Goal: Task Accomplishment & Management: Use online tool/utility

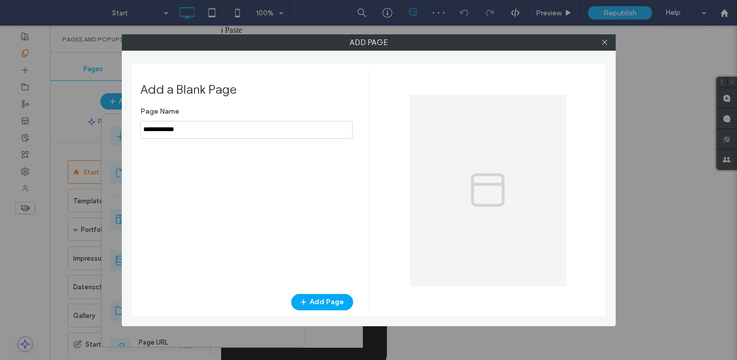
type input "**********"
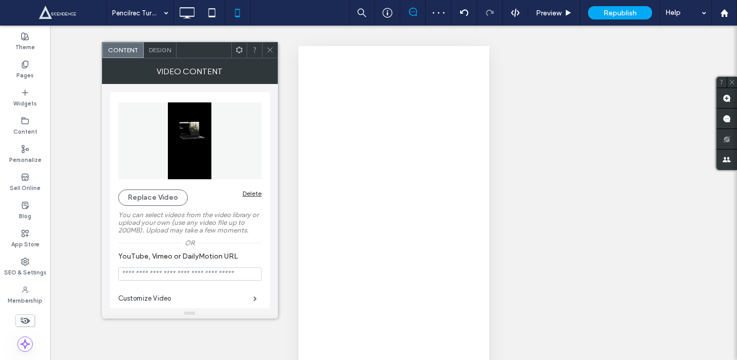
click at [237, 51] on icon at bounding box center [239, 50] width 8 height 8
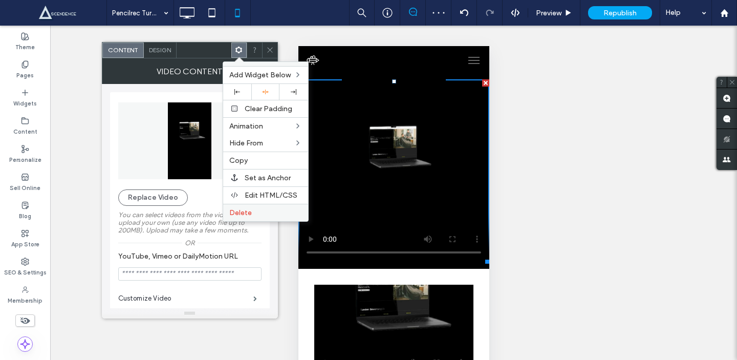
click at [251, 215] on label "Delete" at bounding box center [265, 212] width 73 height 9
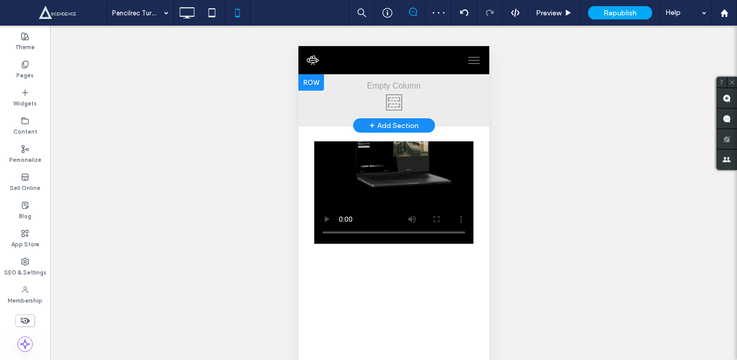
click at [317, 86] on div at bounding box center [311, 82] width 26 height 16
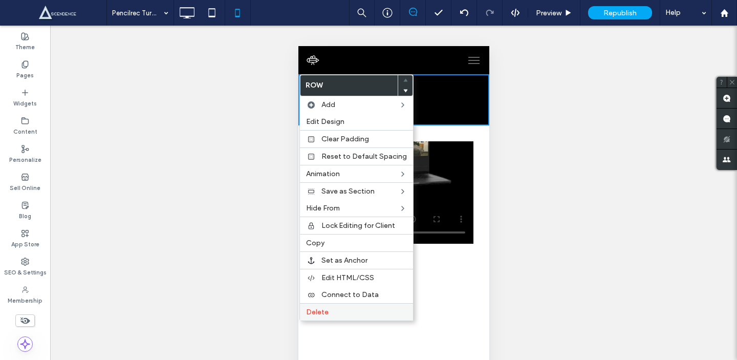
click at [333, 317] on div "Delete" at bounding box center [356, 311] width 113 height 17
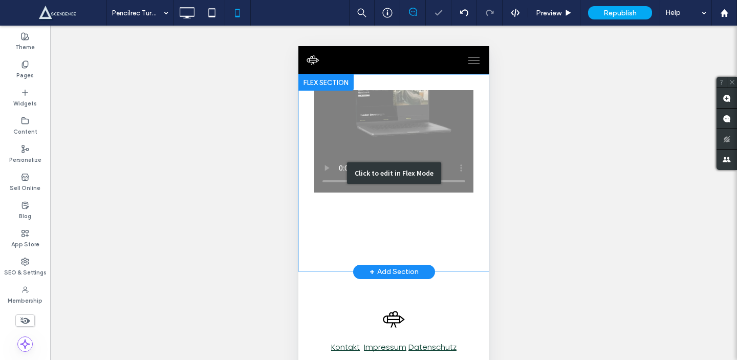
click at [470, 137] on div "Click to edit in Flex Mode" at bounding box center [393, 173] width 191 height 198
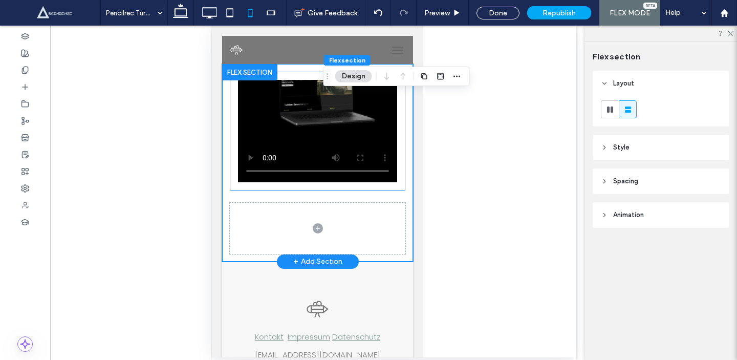
click at [400, 124] on div at bounding box center [317, 131] width 176 height 119
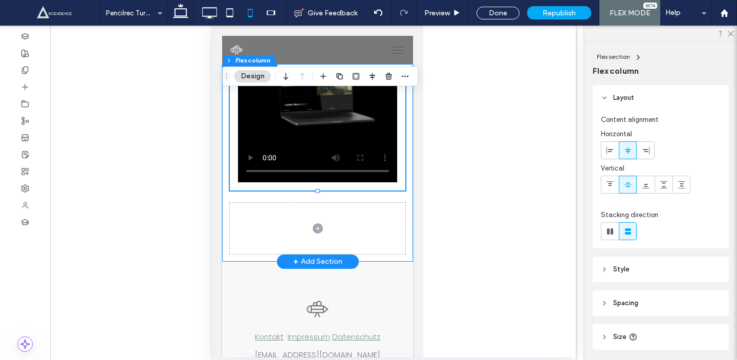
click at [408, 129] on div at bounding box center [317, 163] width 191 height 198
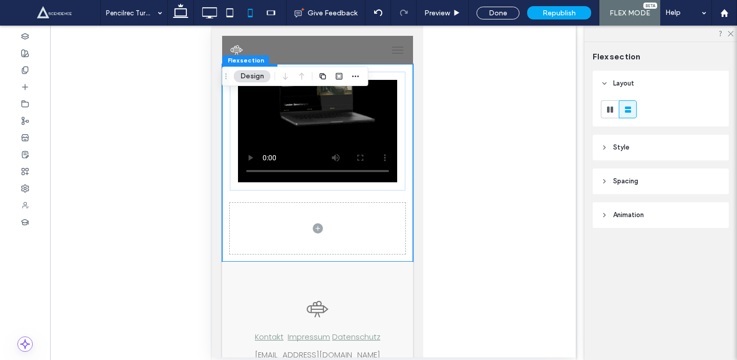
click at [612, 142] on header "Style" at bounding box center [661, 148] width 136 height 26
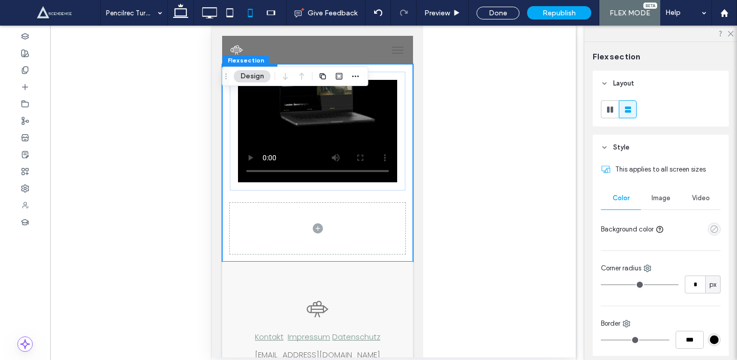
click at [718, 227] on icon "empty color" at bounding box center [714, 229] width 9 height 9
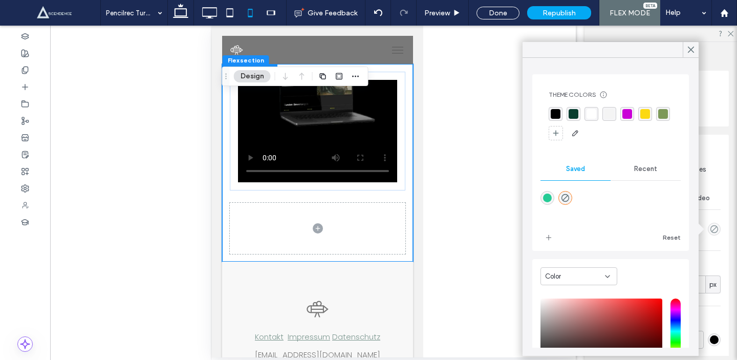
click at [552, 121] on div at bounding box center [611, 124] width 124 height 34
click at [560, 114] on div "rgba(0,0,0,1)" at bounding box center [556, 114] width 14 height 14
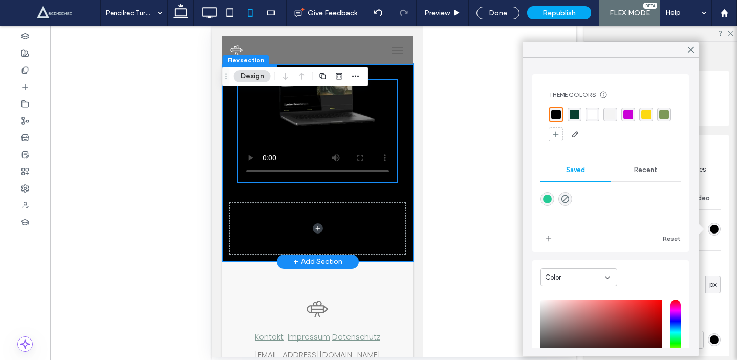
click at [380, 122] on video at bounding box center [316, 131] width 159 height 102
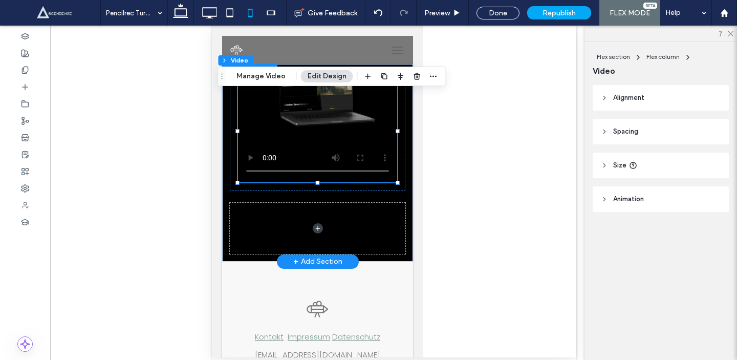
click at [380, 122] on video at bounding box center [316, 131] width 159 height 102
click at [635, 137] on header "Spacing" at bounding box center [661, 132] width 136 height 26
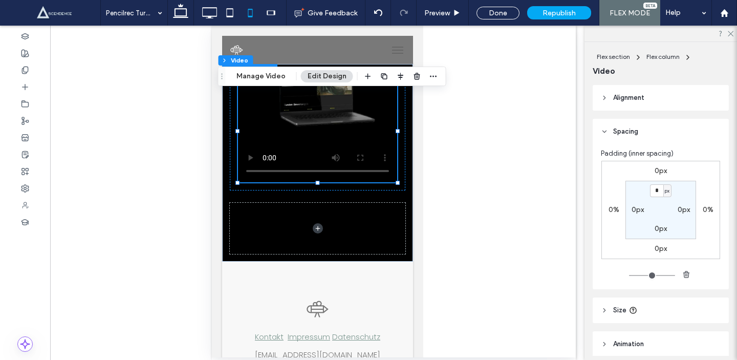
click at [647, 302] on header "Size" at bounding box center [661, 310] width 136 height 26
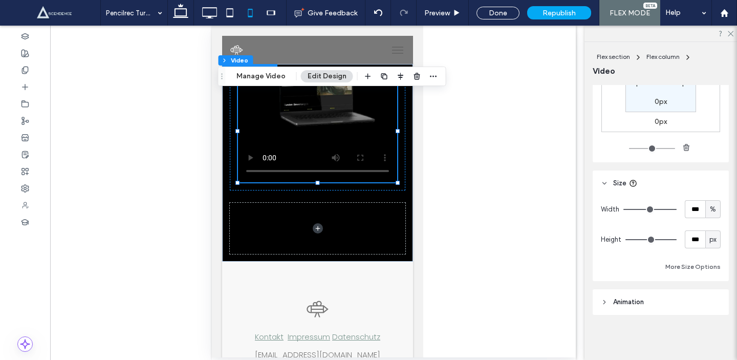
click at [647, 302] on header "Animation" at bounding box center [661, 302] width 136 height 26
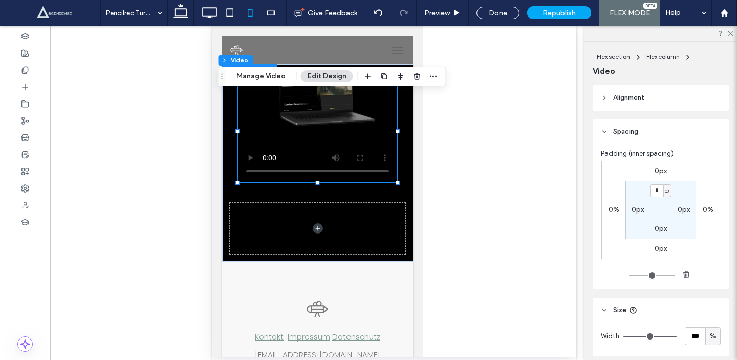
click at [622, 93] on span "Alignment" at bounding box center [628, 98] width 31 height 10
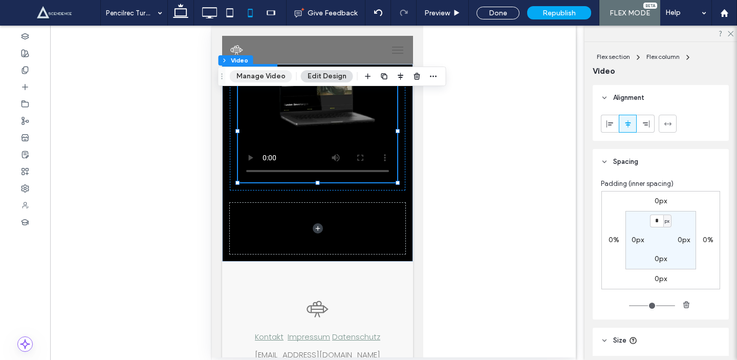
click at [272, 74] on button "Manage Video" at bounding box center [261, 76] width 62 height 12
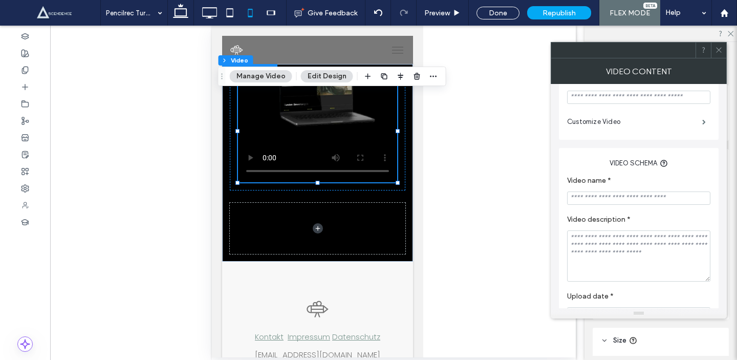
scroll to position [186, 0]
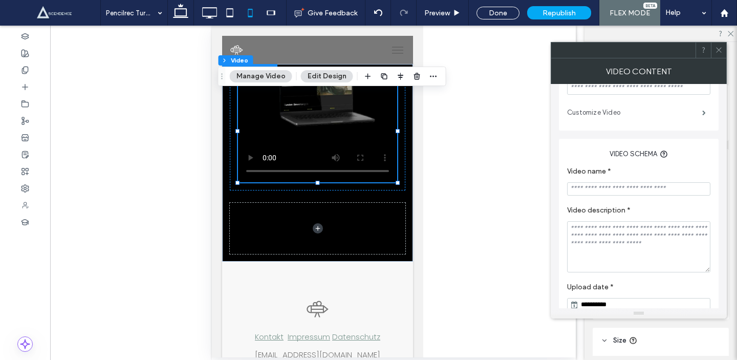
click at [620, 119] on label "Customize Video" at bounding box center [634, 112] width 135 height 20
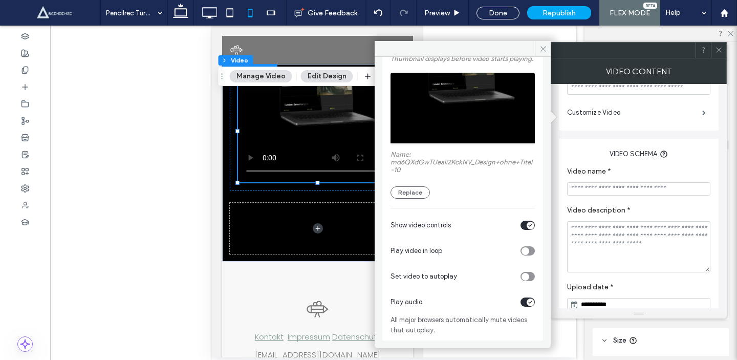
scroll to position [76, 0]
click at [528, 225] on icon "toggle" at bounding box center [530, 225] width 4 height 3
click at [525, 250] on div "toggle" at bounding box center [526, 251] width 8 height 8
click at [529, 302] on icon "toggle" at bounding box center [530, 302] width 3 height 2
click at [526, 282] on div "Set video to autoplay" at bounding box center [463, 277] width 144 height 26
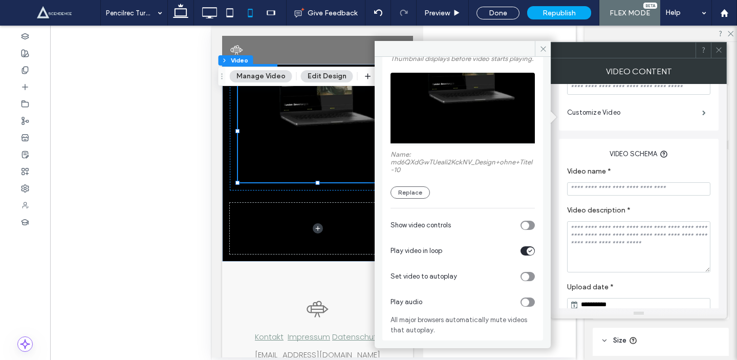
click at [525, 272] on div "toggle" at bounding box center [527, 276] width 14 height 9
click at [540, 50] on icon at bounding box center [543, 49] width 8 height 8
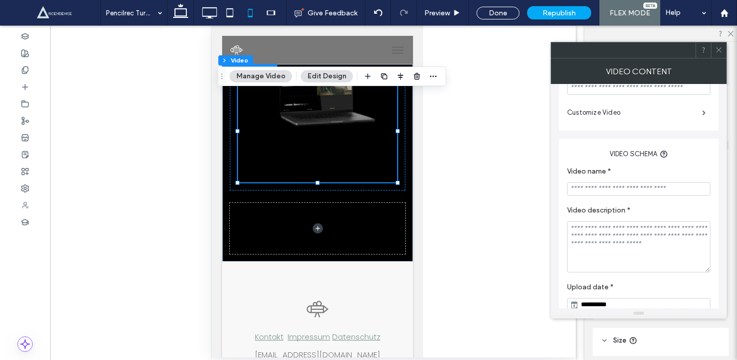
scroll to position [204, 0]
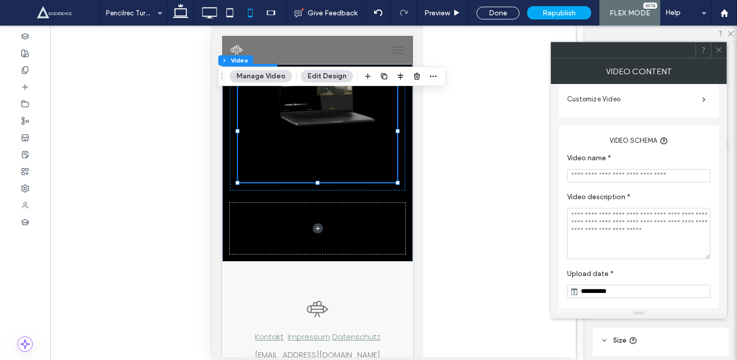
click at [721, 54] on span at bounding box center [719, 49] width 8 height 15
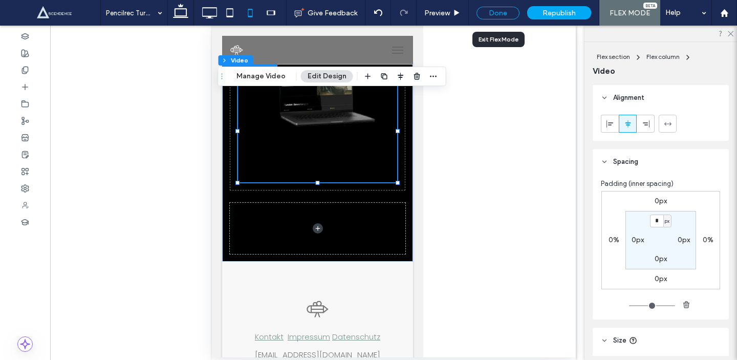
click at [504, 16] on div "Done" at bounding box center [497, 13] width 43 height 13
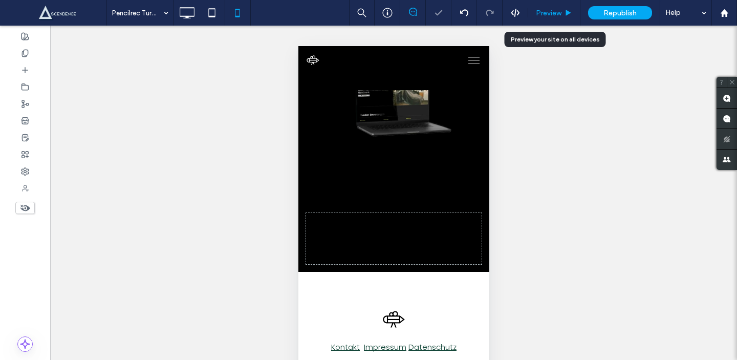
click at [538, 14] on span "Preview" at bounding box center [549, 13] width 26 height 9
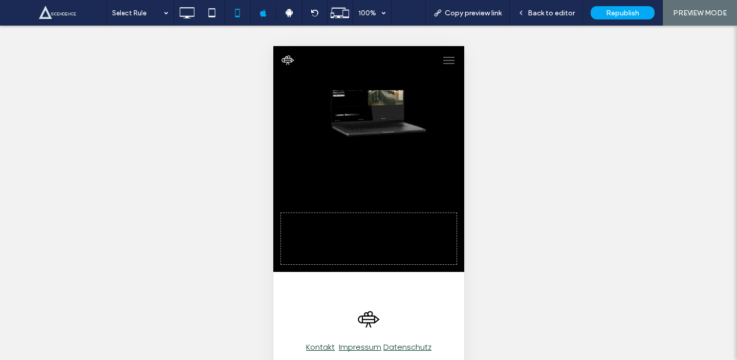
click at [378, 119] on video at bounding box center [368, 141] width 159 height 102
click at [545, 10] on span "Back to editor" at bounding box center [551, 13] width 47 height 9
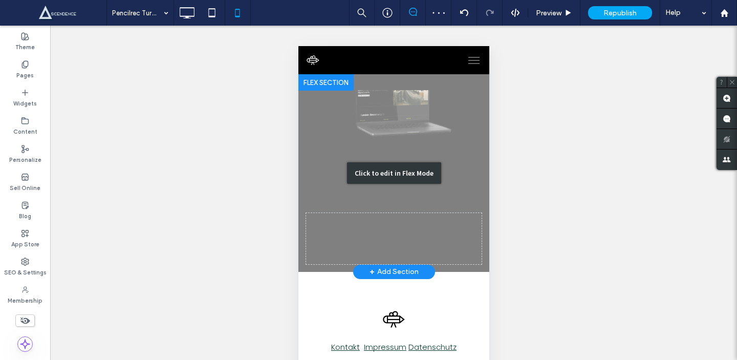
click at [372, 117] on div "Click to edit in Flex Mode" at bounding box center [393, 173] width 191 height 198
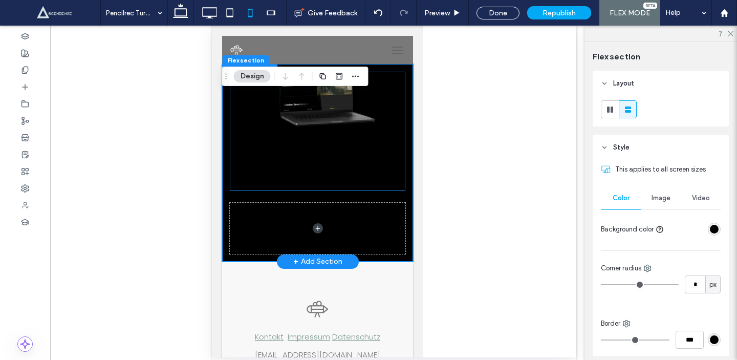
click at [399, 117] on div at bounding box center [317, 131] width 176 height 119
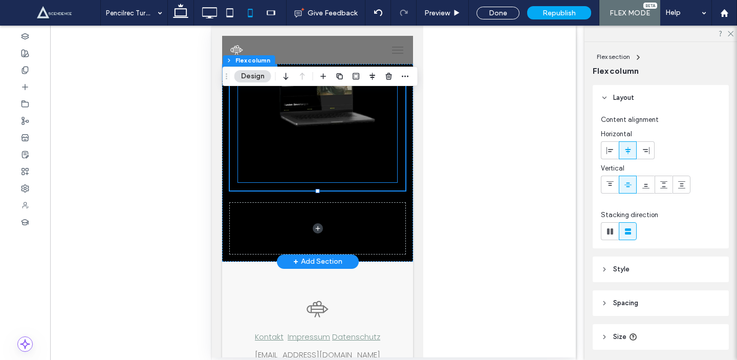
click at [347, 117] on video at bounding box center [316, 131] width 159 height 102
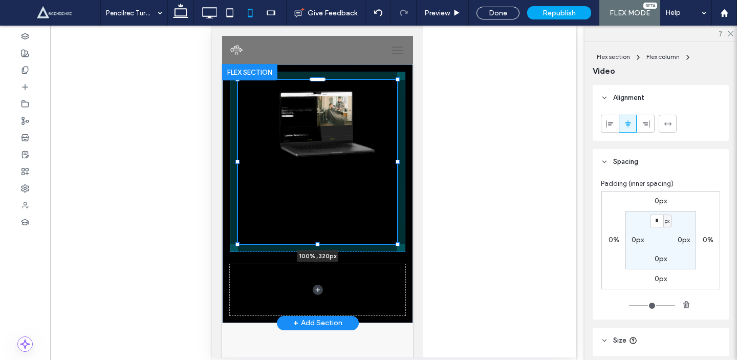
drag, startPoint x: 316, startPoint y: 182, endPoint x: 334, endPoint y: 213, distance: 35.6
click at [334, 213] on div "100% , 320px" at bounding box center [317, 193] width 191 height 259
type input "***"
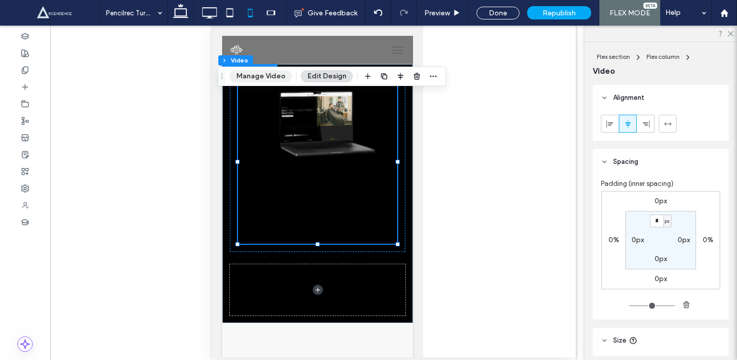
click at [267, 73] on button "Manage Video" at bounding box center [261, 76] width 62 height 12
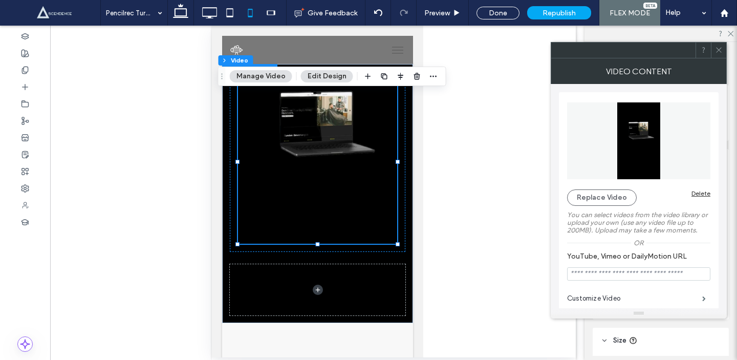
scroll to position [103, 0]
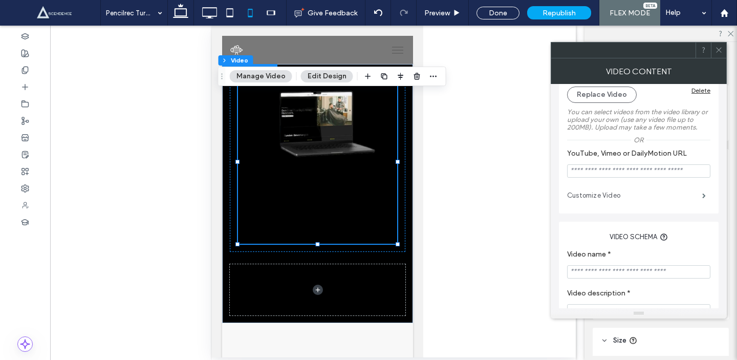
click at [626, 201] on label "Customize Video" at bounding box center [634, 195] width 135 height 20
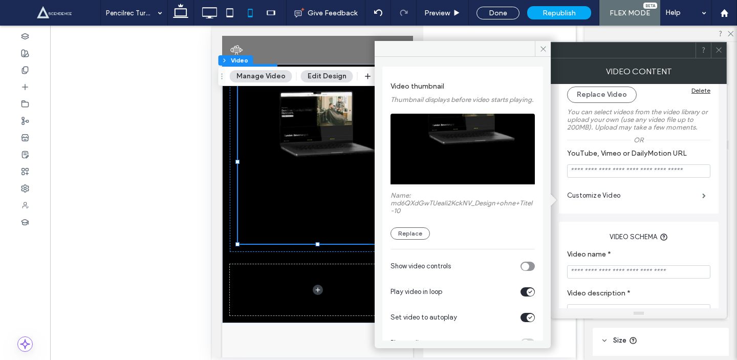
scroll to position [76, 0]
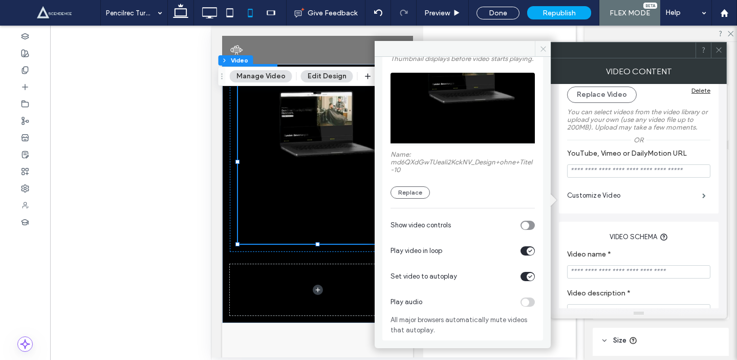
click at [541, 49] on icon at bounding box center [543, 49] width 8 height 8
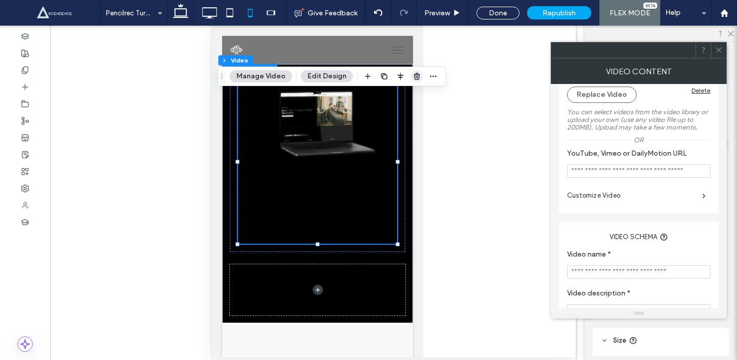
click at [416, 79] on use "button" at bounding box center [417, 76] width 6 height 7
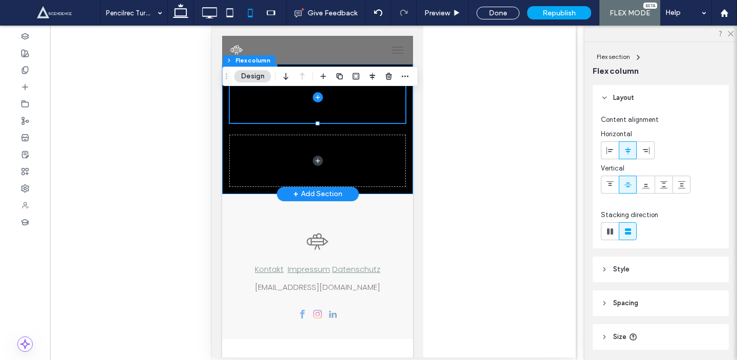
click at [408, 117] on div at bounding box center [317, 129] width 191 height 130
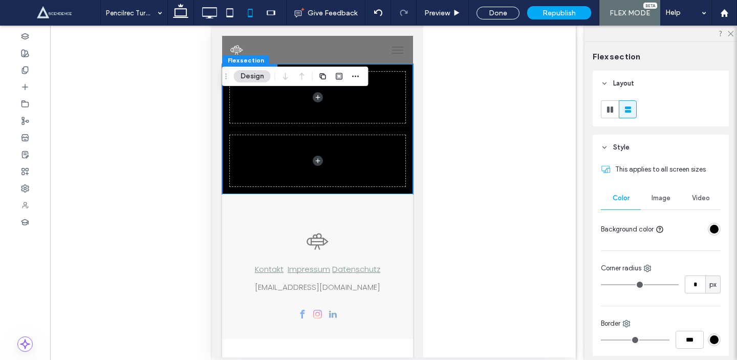
click at [687, 201] on div "Video" at bounding box center [701, 198] width 40 height 23
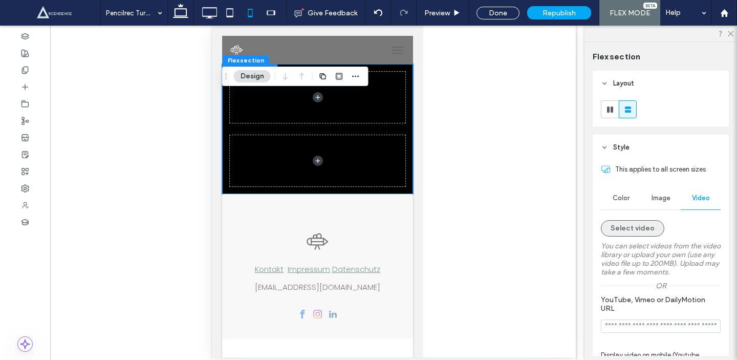
click at [644, 227] on button "Select video" at bounding box center [632, 228] width 63 height 16
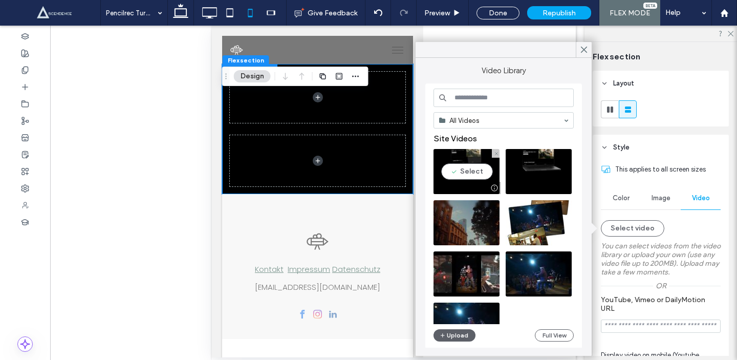
click at [482, 163] on video at bounding box center [466, 171] width 66 height 45
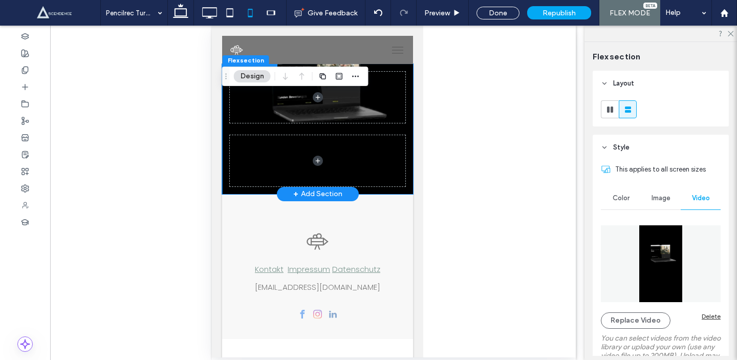
click at [386, 181] on span at bounding box center [317, 160] width 176 height 51
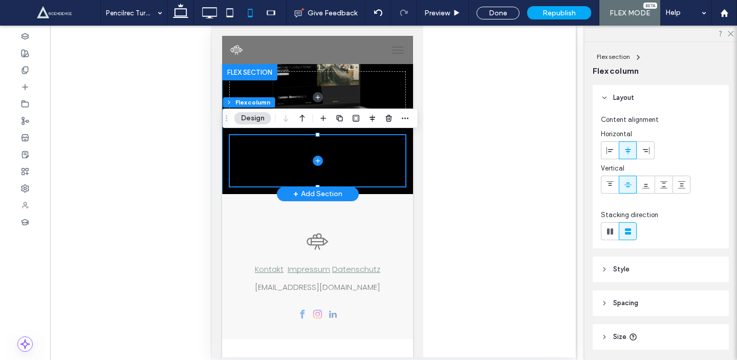
click at [404, 186] on div at bounding box center [317, 186] width 176 height 1
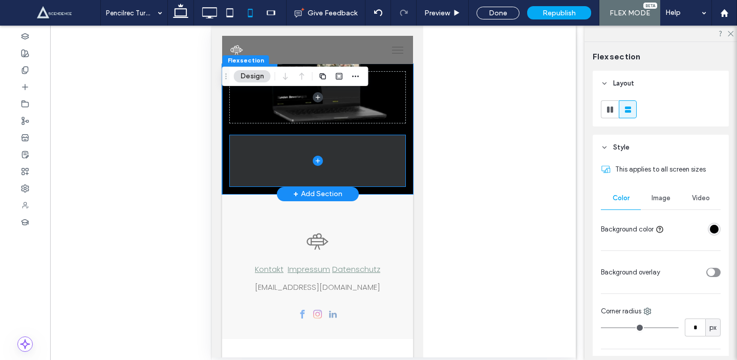
click at [352, 180] on span at bounding box center [317, 160] width 176 height 51
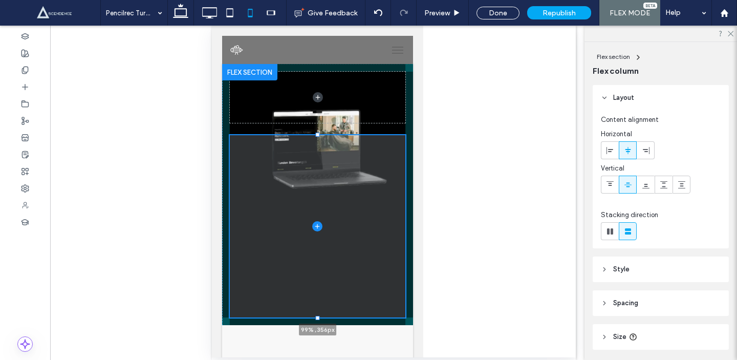
drag, startPoint x: 317, startPoint y: 135, endPoint x: 385, endPoint y: 4, distance: 147.6
click at [385, 26] on html "Click To Paste Click To Paste Click To Paste Click To Paste Start Portfolio Sta…" at bounding box center [316, 248] width 211 height 444
type input "***"
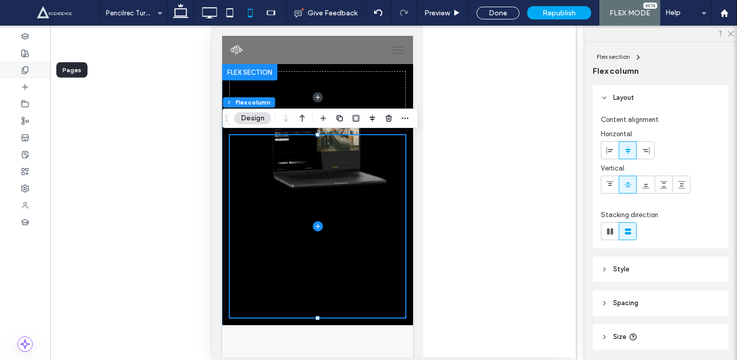
click at [36, 66] on div at bounding box center [25, 69] width 50 height 17
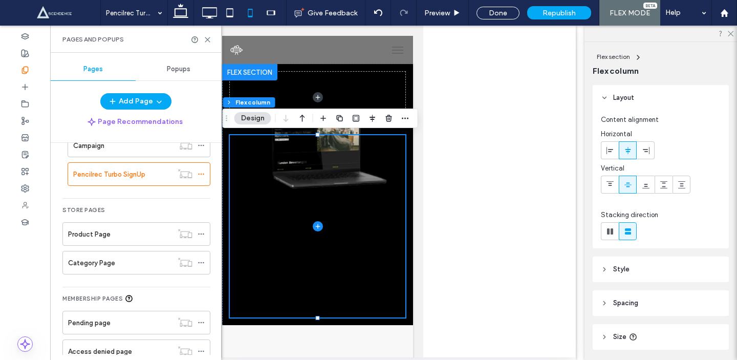
scroll to position [258, 0]
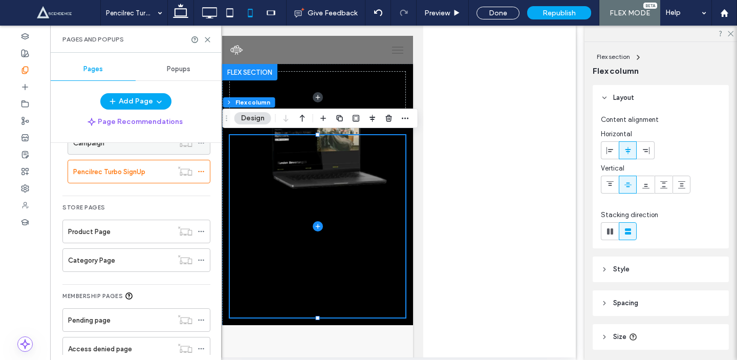
click at [118, 151] on div "Campaign" at bounding box center [122, 143] width 99 height 23
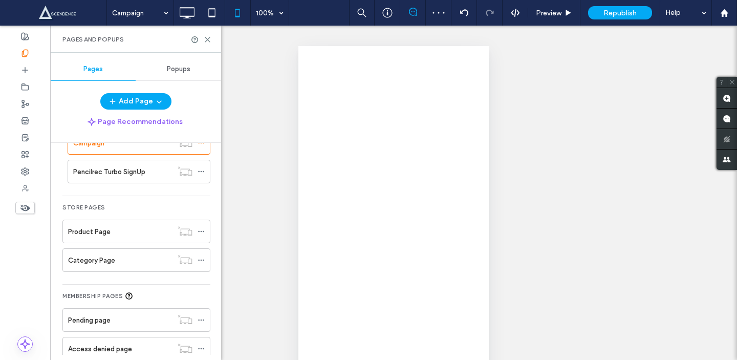
click at [208, 40] on div "Campaign 100% Preview Republish Help Site Comments Team & Clients Automate new …" at bounding box center [368, 180] width 737 height 360
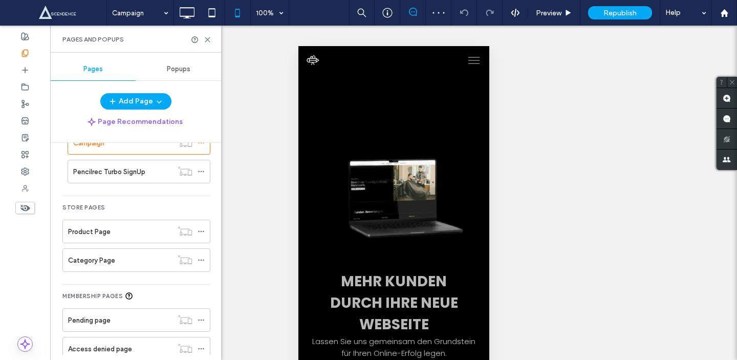
click at [208, 40] on use at bounding box center [207, 39] width 5 height 5
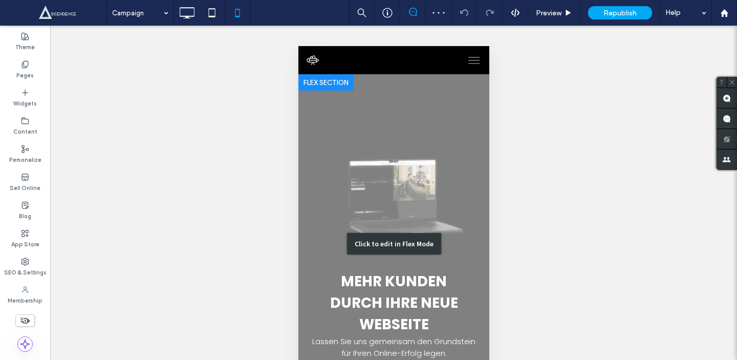
click at [396, 127] on div "Click to edit in Flex Mode" at bounding box center [393, 243] width 191 height 339
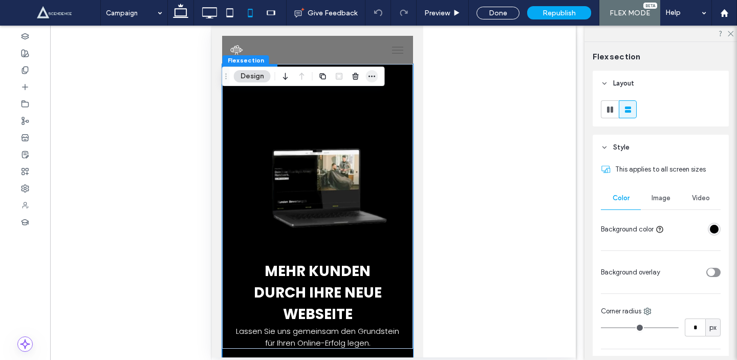
click at [376, 80] on span "button" at bounding box center [372, 76] width 12 height 12
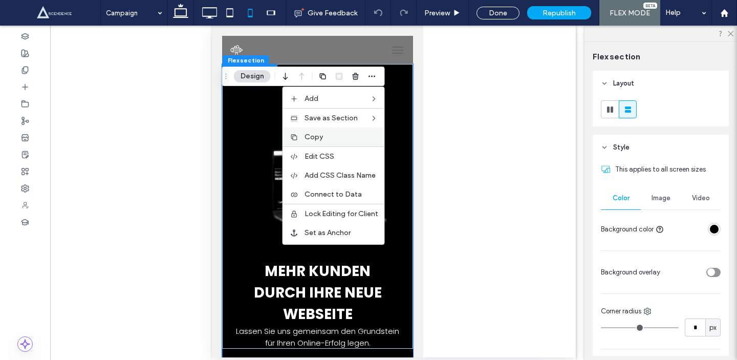
click at [336, 141] on div "Copy" at bounding box center [333, 136] width 101 height 19
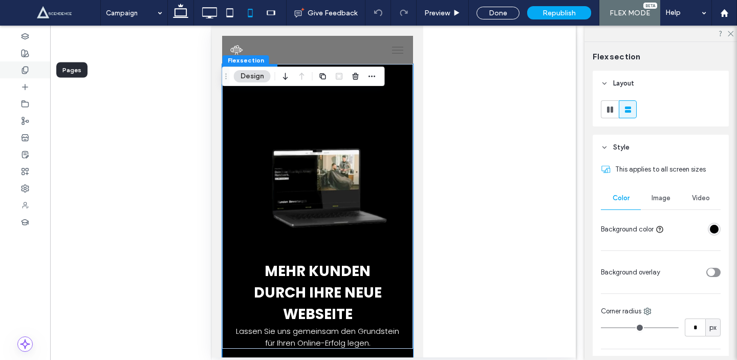
click at [28, 74] on span at bounding box center [25, 70] width 8 height 9
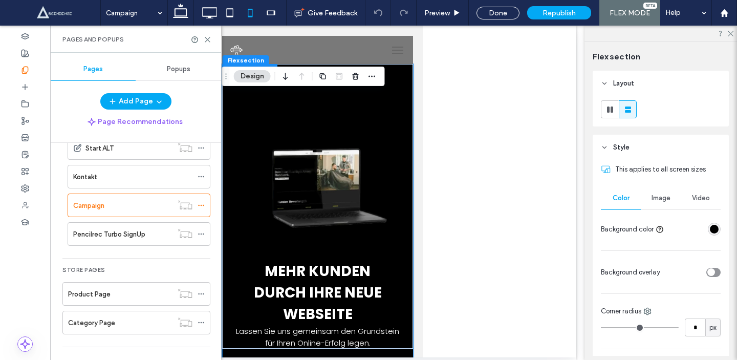
scroll to position [230, 0]
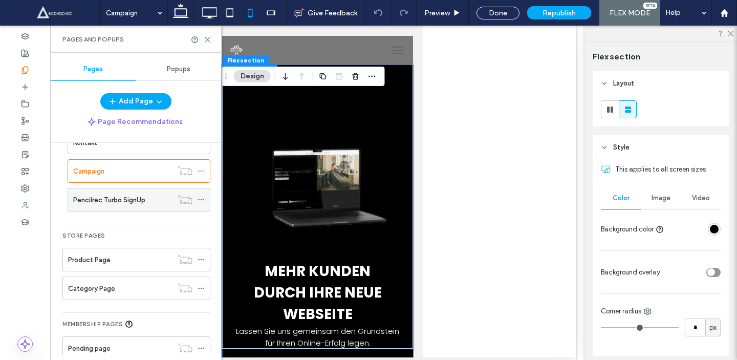
click at [131, 199] on label "Pencilrec Turbo SignUp" at bounding box center [109, 200] width 72 height 18
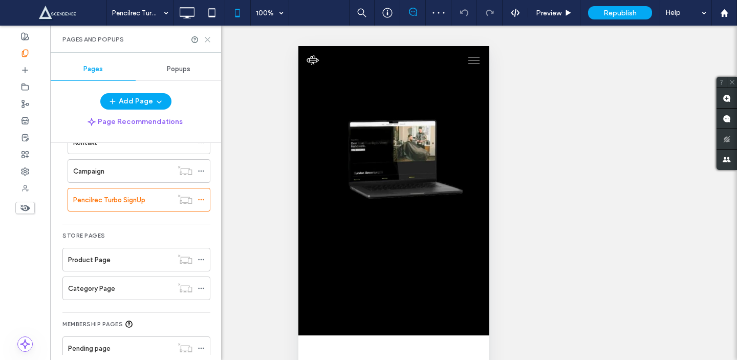
click at [207, 39] on use at bounding box center [207, 39] width 5 height 5
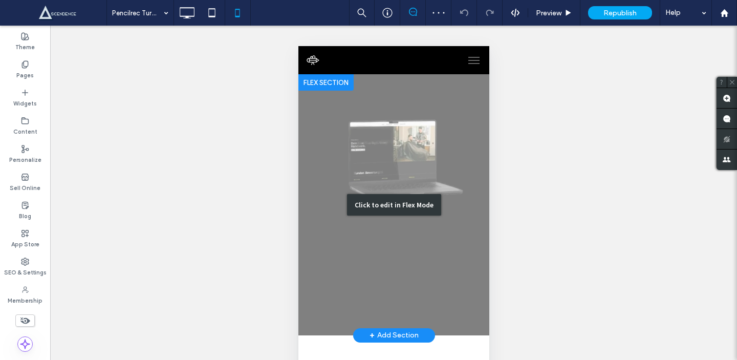
click at [404, 135] on div "Click to edit in Flex Mode" at bounding box center [393, 204] width 191 height 261
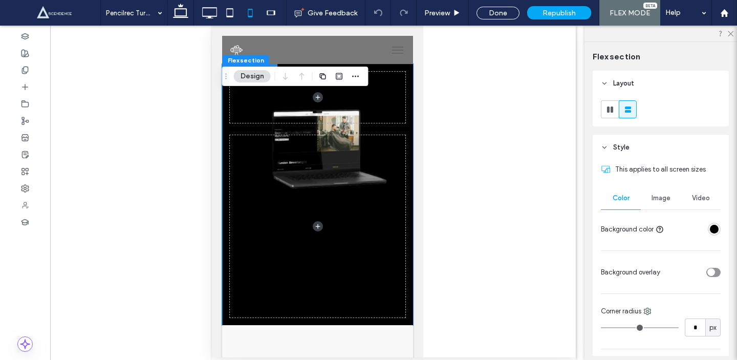
click at [250, 59] on span "Flex section" at bounding box center [246, 60] width 36 height 8
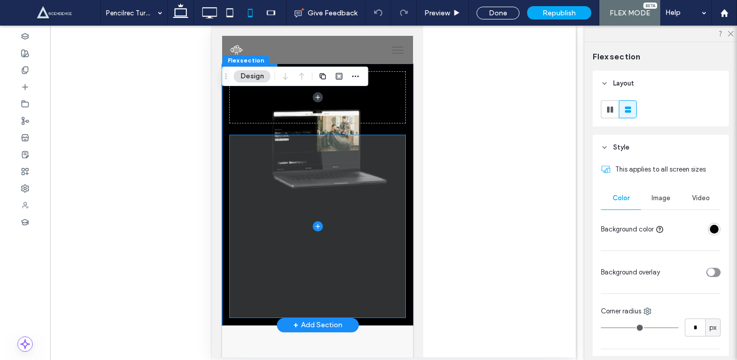
click at [396, 314] on span at bounding box center [317, 226] width 176 height 182
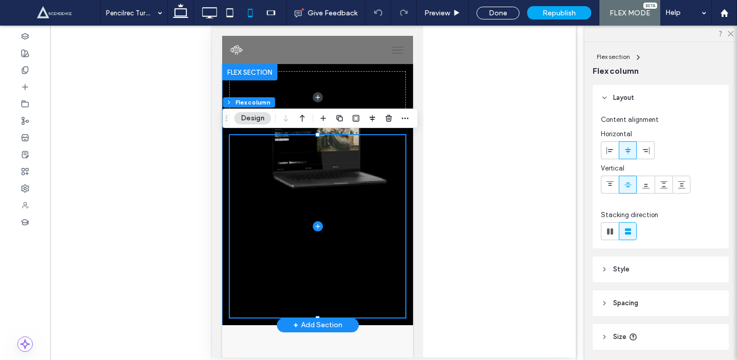
click at [405, 322] on div at bounding box center [317, 194] width 191 height 261
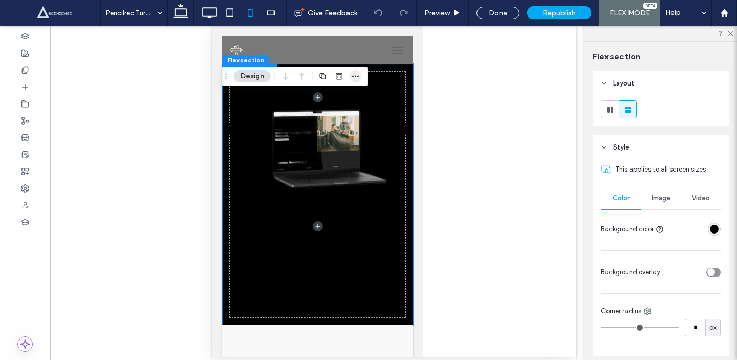
click at [353, 73] on icon "button" at bounding box center [356, 76] width 8 height 8
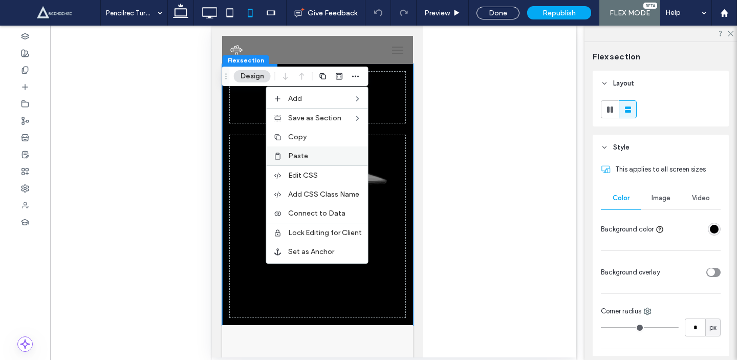
click at [336, 157] on label "Paste" at bounding box center [325, 155] width 74 height 9
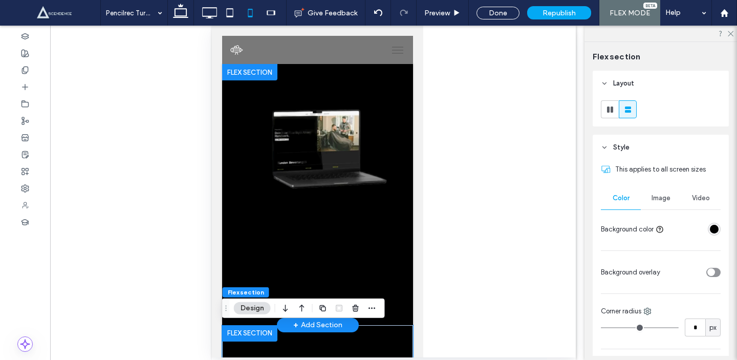
click at [266, 71] on div at bounding box center [249, 72] width 55 height 16
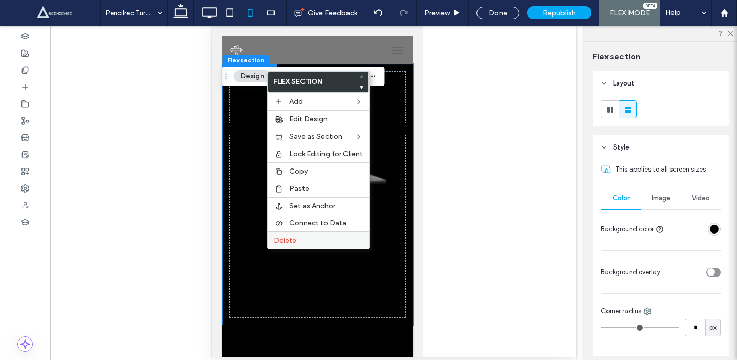
click at [313, 239] on label "Delete" at bounding box center [318, 240] width 89 height 9
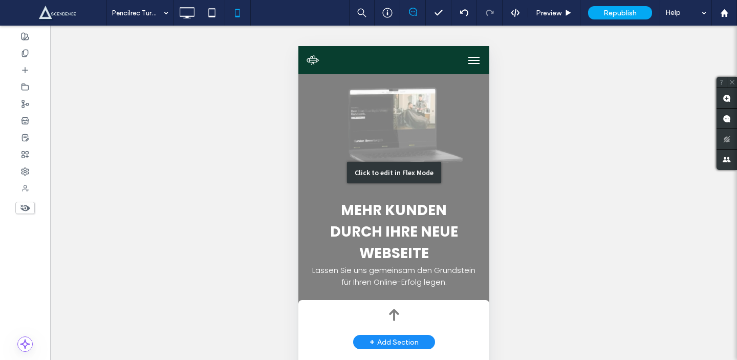
click at [408, 230] on div "Click to edit in Flex Mode" at bounding box center [393, 172] width 191 height 339
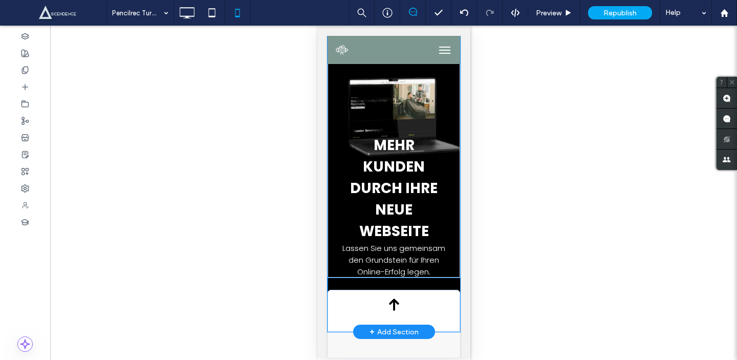
scroll to position [61, 0]
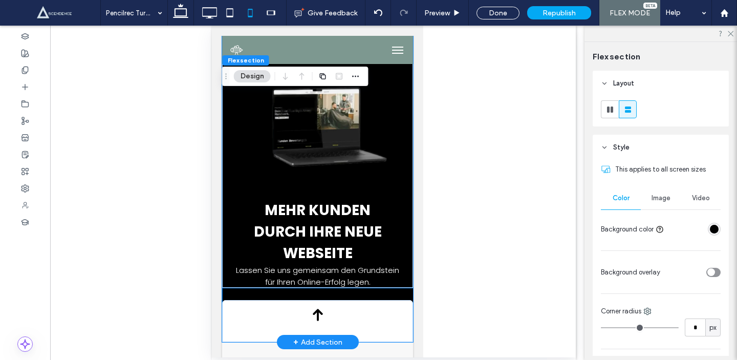
click at [302, 234] on span "Mehr Kunden durch Ihre neue Webseite" at bounding box center [317, 231] width 128 height 63
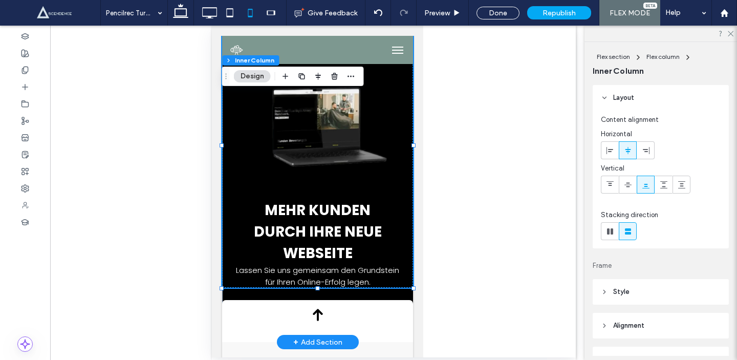
click at [308, 187] on div "Mehr Kunden durch Ihre neue Webseite Lassen Sie uns gemeinsam den Grundstein fü…" at bounding box center [317, 145] width 191 height 285
click at [326, 238] on span "Mehr Kunden durch Ihre neue Webseite" at bounding box center [317, 231] width 128 height 63
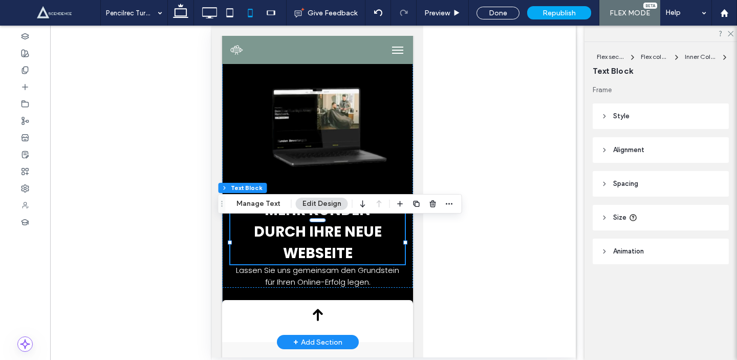
click at [326, 238] on span "Mehr Kunden durch Ihre neue Webseite" at bounding box center [317, 231] width 128 height 63
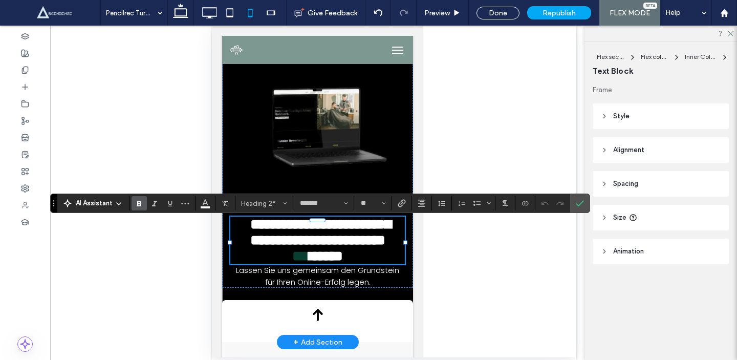
scroll to position [0, 0]
type input "**"
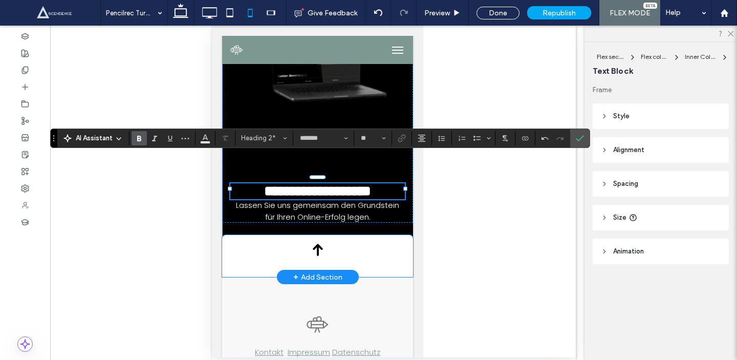
scroll to position [104, 0]
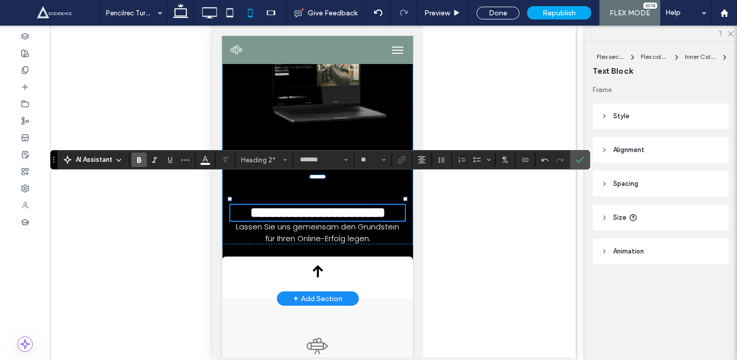
click at [553, 273] on div at bounding box center [394, 192] width 364 height 332
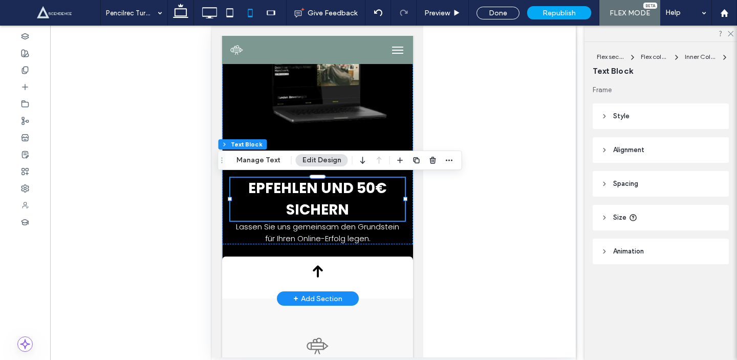
click at [255, 193] on font "Epfehlen und 50€ sichern" at bounding box center [317, 198] width 139 height 41
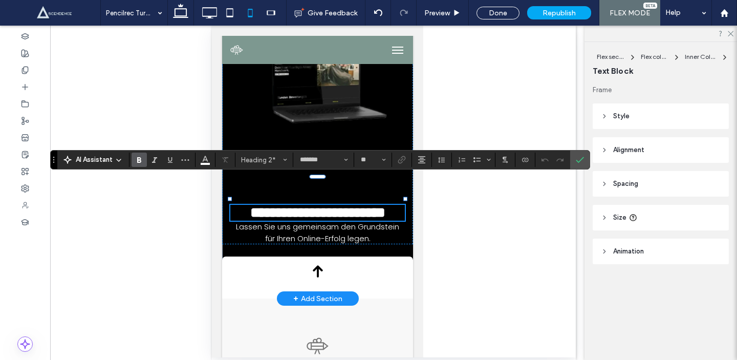
click at [251, 205] on span "**********" at bounding box center [317, 212] width 135 height 14
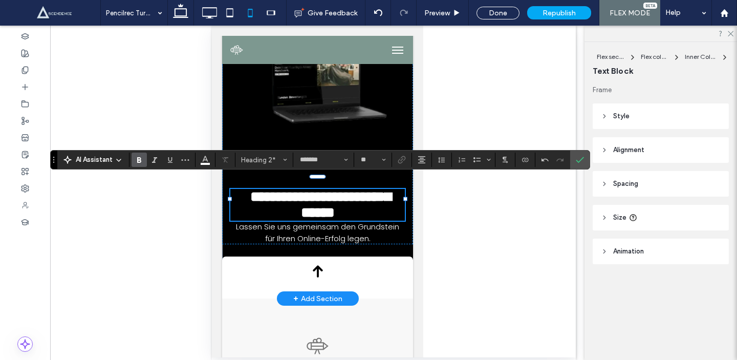
click at [307, 191] on span "**********" at bounding box center [320, 204] width 141 height 30
click at [452, 209] on div at bounding box center [394, 192] width 364 height 332
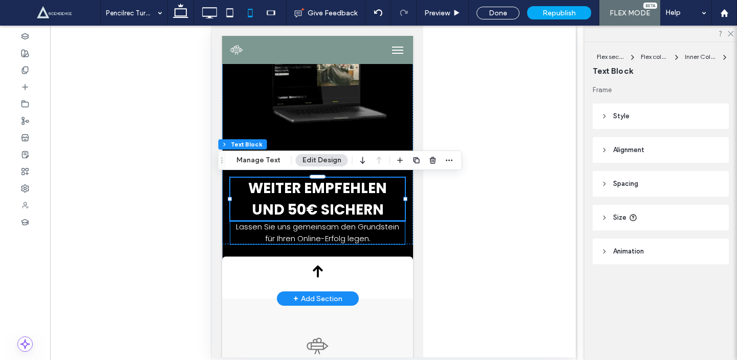
click at [386, 233] on p "Lassen Sie uns gemeinsam den Grundstein für Ihren Online-Erfolg legen." at bounding box center [317, 233] width 175 height 24
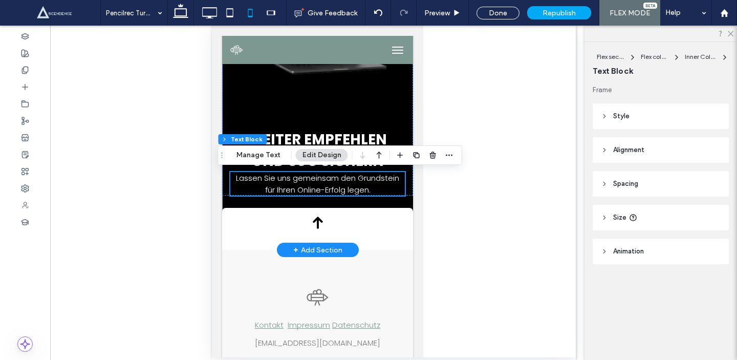
scroll to position [190, 0]
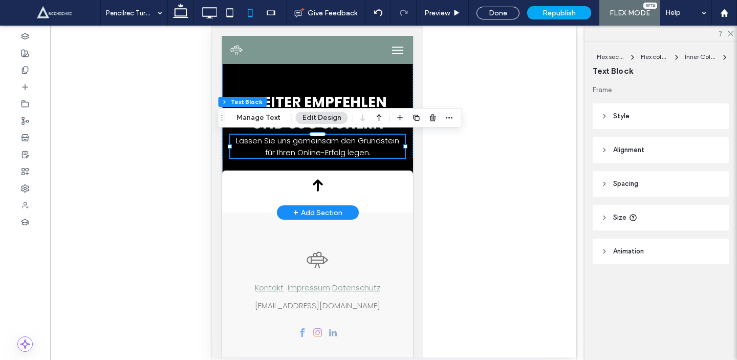
click at [332, 212] on div "+ Add Section" at bounding box center [317, 212] width 49 height 11
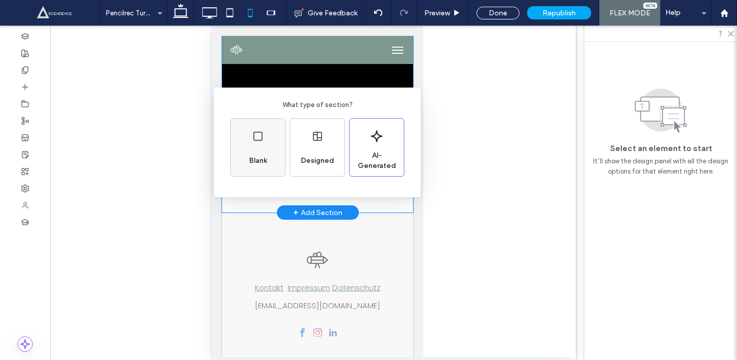
click at [257, 132] on use at bounding box center [257, 136] width 9 height 9
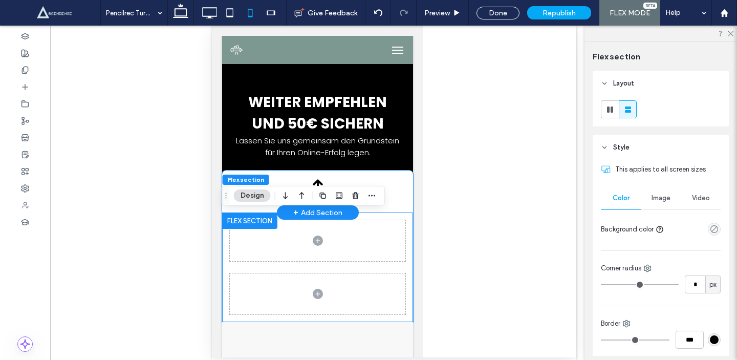
click at [405, 188] on div at bounding box center [317, 191] width 191 height 42
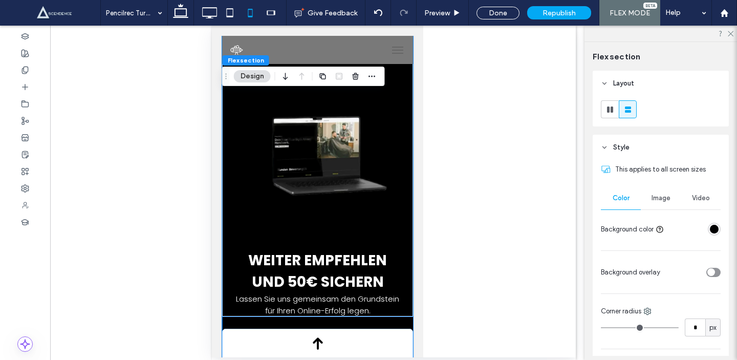
scroll to position [46, 0]
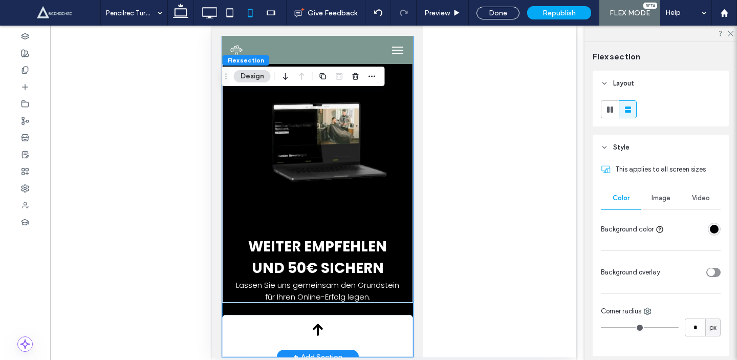
click at [378, 273] on span "weiter Empfehlen und 50€ sichern" at bounding box center [317, 256] width 139 height 41
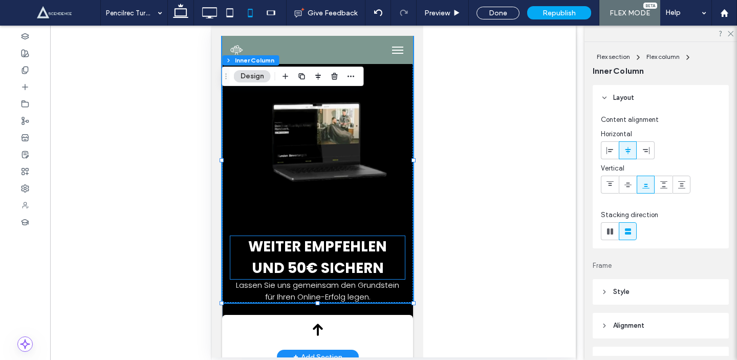
click at [368, 249] on span "weiter Empfehlen und 50€ sichern" at bounding box center [317, 256] width 139 height 41
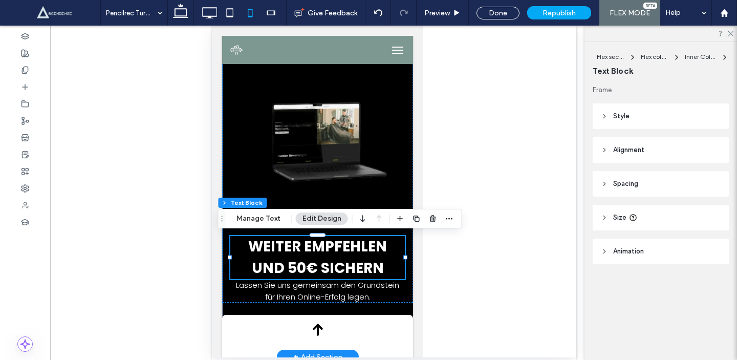
click at [397, 273] on div "weiter Empfehlen und 50€ sichern" at bounding box center [317, 257] width 175 height 43
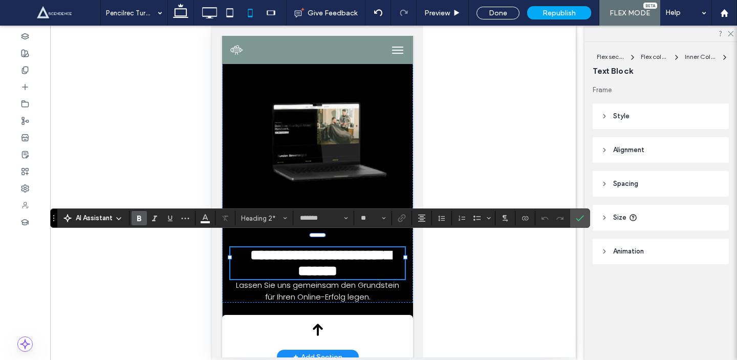
click at [389, 268] on h2 "**********" at bounding box center [317, 263] width 158 height 32
click at [583, 221] on icon "Confirm" at bounding box center [580, 218] width 8 height 8
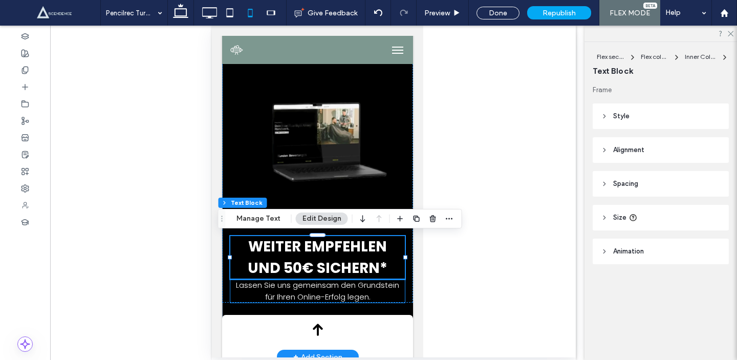
click at [361, 294] on span "Lassen Sie uns gemeinsam den Grundstein für Ihren Online-Erfolg legen." at bounding box center [316, 290] width 163 height 23
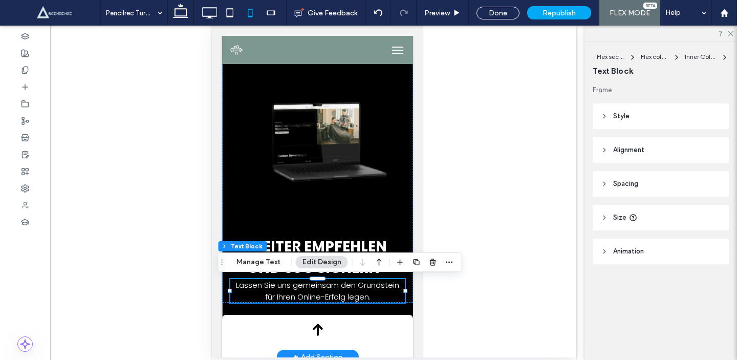
click at [361, 294] on span "Lassen Sie uns gemeinsam den Grundstein für Ihren Online-Erfolg legen." at bounding box center [316, 290] width 163 height 23
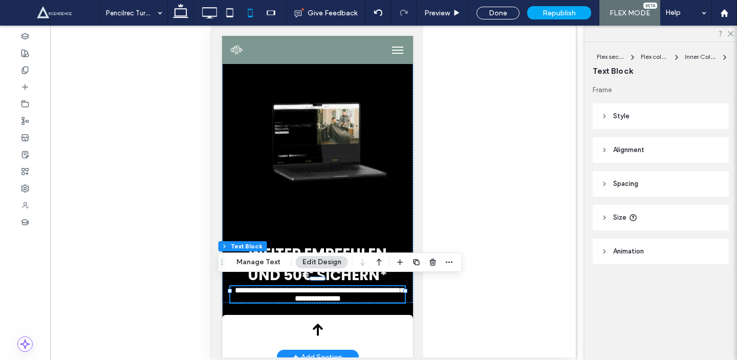
click at [361, 294] on span "**********" at bounding box center [318, 294] width 169 height 16
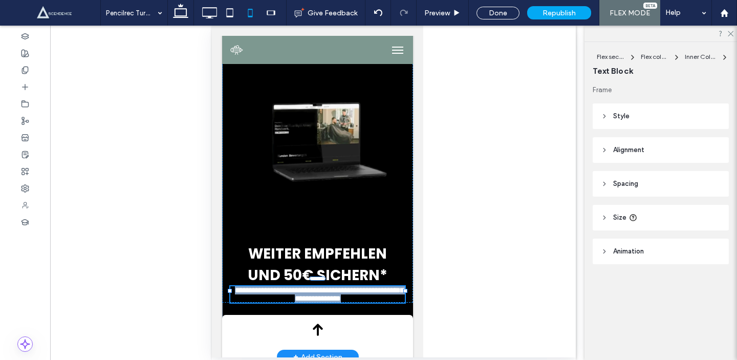
type input "*******"
type input "**"
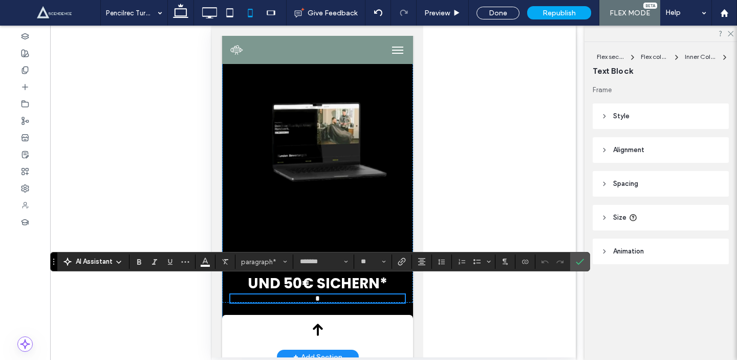
scroll to position [58, 0]
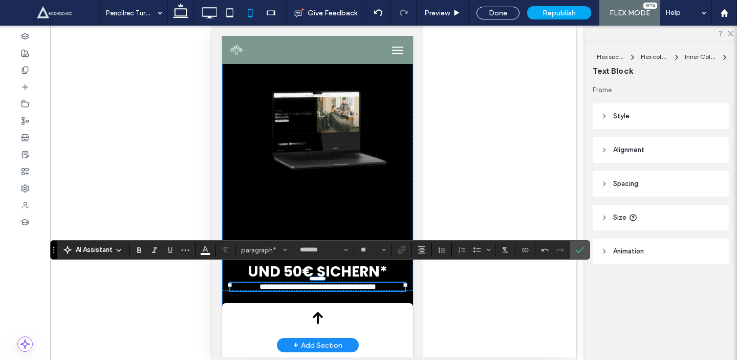
click at [313, 291] on div at bounding box center [317, 291] width 175 height 1
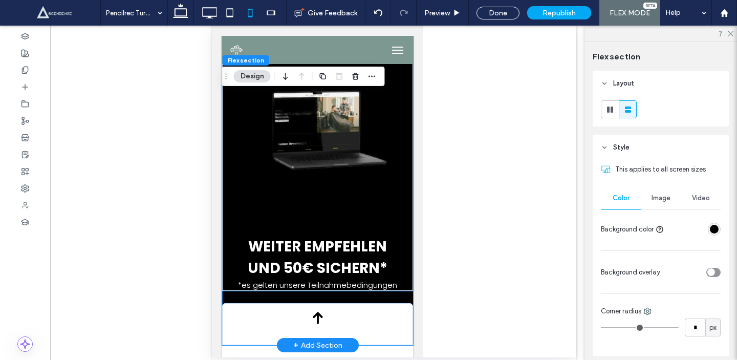
click at [313, 287] on span "*es gelten unsere Teilnahmebedingungen" at bounding box center [316, 284] width 159 height 11
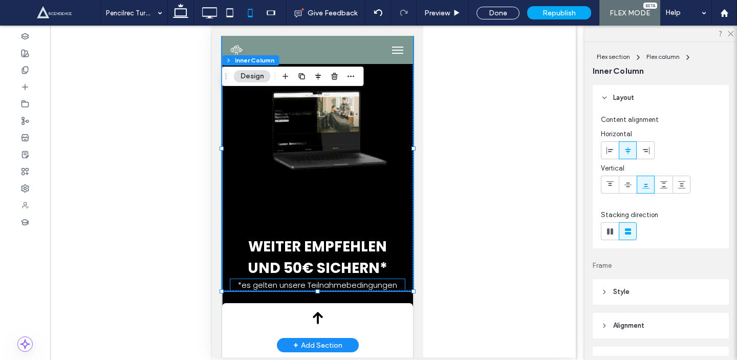
click at [313, 285] on span "*es gelten unsere Teilnahmebedingungen" at bounding box center [316, 284] width 159 height 11
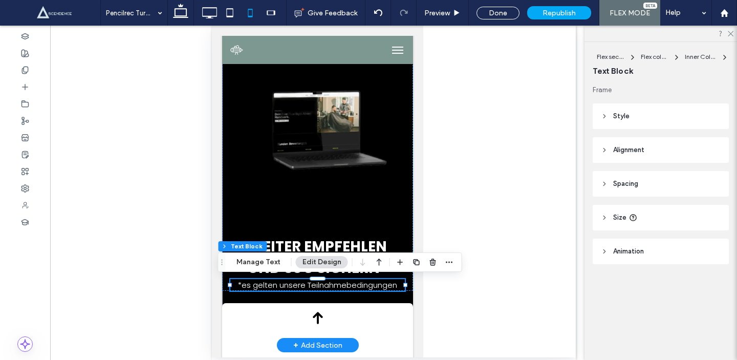
click at [313, 285] on div "*es gelten unsere Teilnahmebedingungen" at bounding box center [317, 285] width 175 height 12
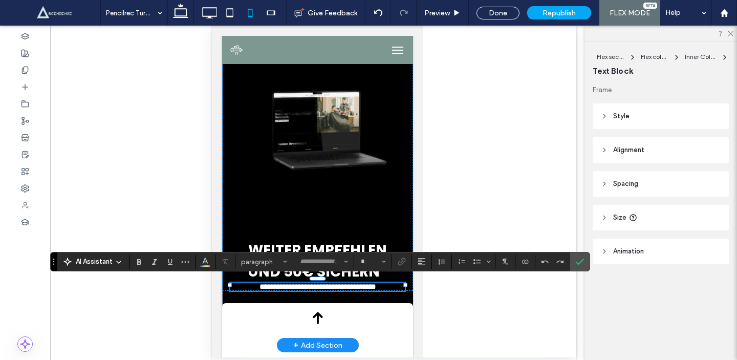
type input "*******"
type input "**"
click at [369, 262] on input "**" at bounding box center [370, 261] width 20 height 8
type input "*"
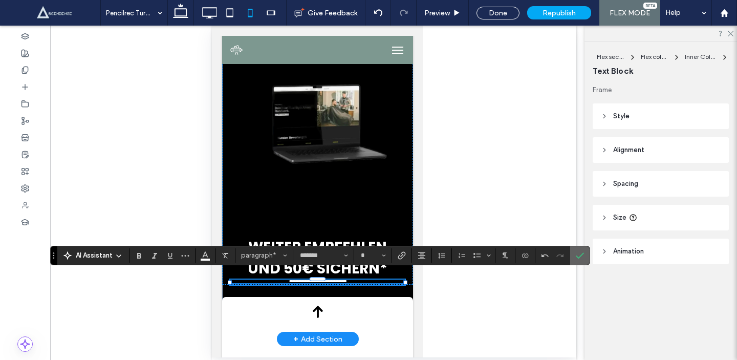
click at [577, 254] on icon "Confirm" at bounding box center [580, 255] width 8 height 8
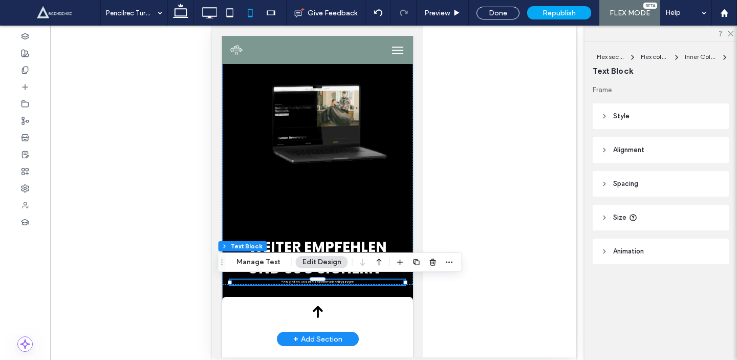
click at [483, 273] on div at bounding box center [394, 192] width 364 height 332
click at [409, 219] on div "weiter Empfehlen und 50€ sichern* *es gelten unsere Teilnahmebedingungen" at bounding box center [317, 142] width 191 height 285
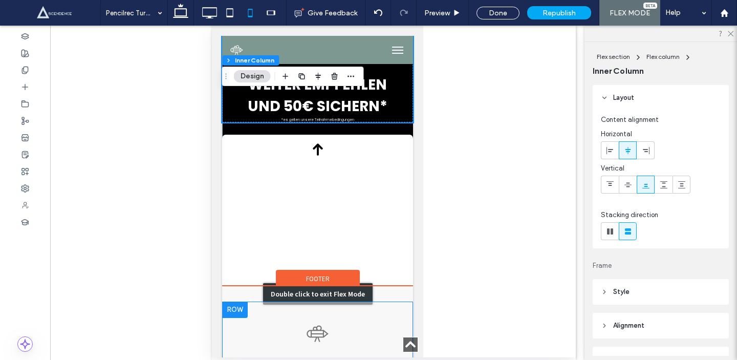
scroll to position [300, 0]
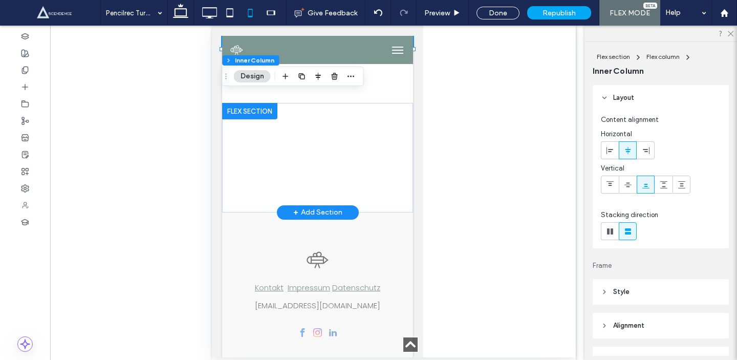
click at [313, 214] on div "+ Add Section" at bounding box center [317, 212] width 49 height 11
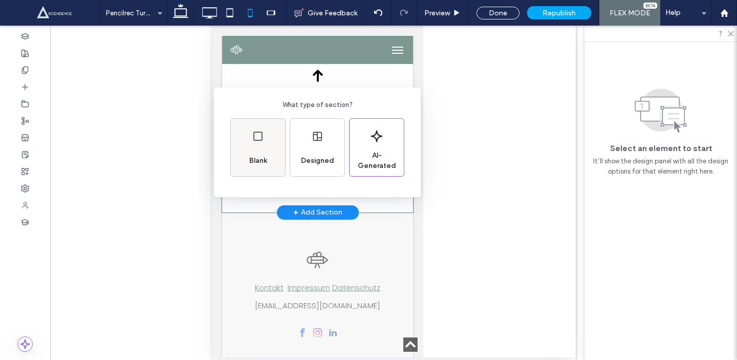
click at [273, 146] on div "Blank" at bounding box center [258, 147] width 54 height 57
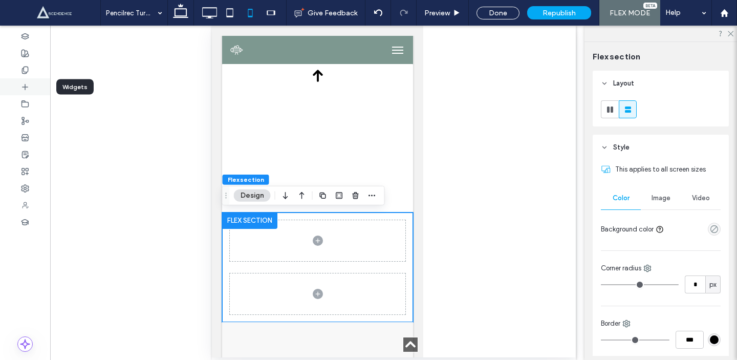
click at [30, 88] on div at bounding box center [25, 86] width 50 height 17
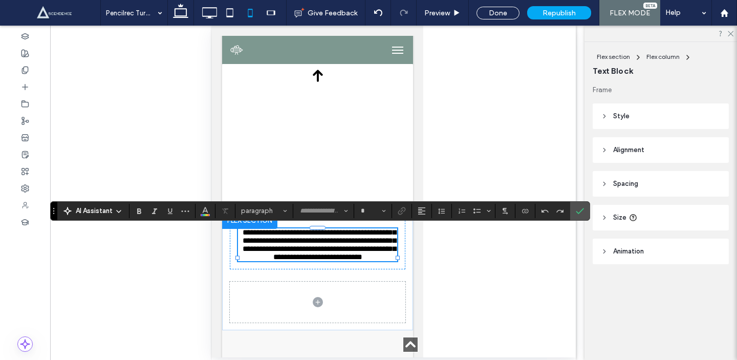
type input "*******"
type input "**"
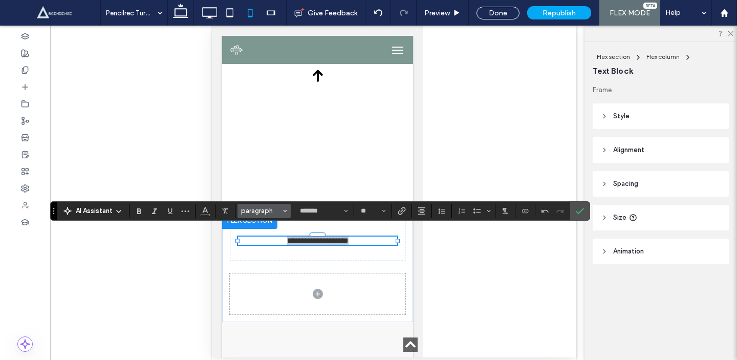
click at [275, 215] on button "paragraph" at bounding box center [263, 211] width 53 height 14
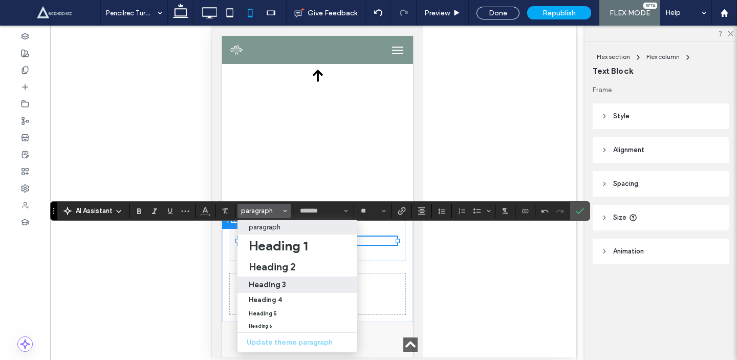
click at [298, 282] on div "Heading 3" at bounding box center [297, 284] width 97 height 10
type input "**"
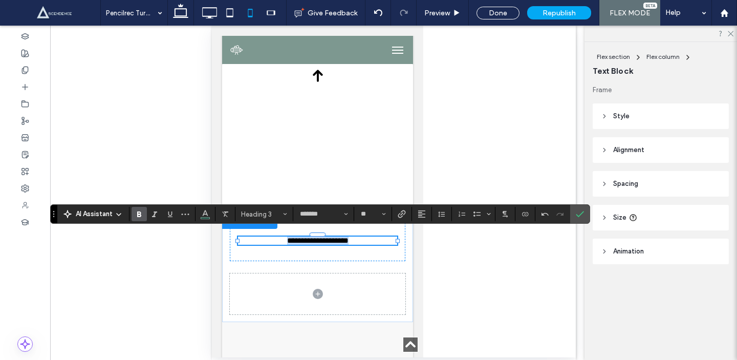
scroll to position [296, 0]
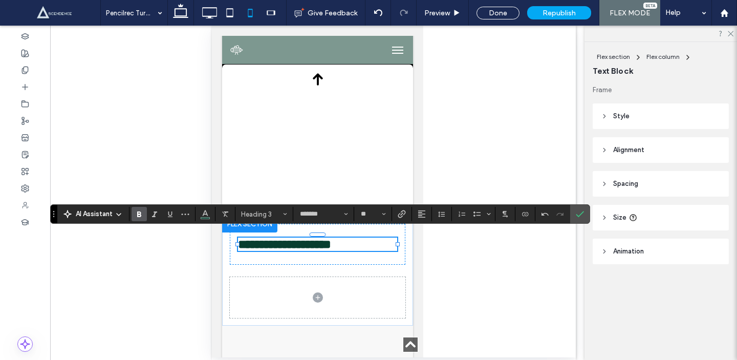
click at [459, 243] on div at bounding box center [394, 192] width 364 height 332
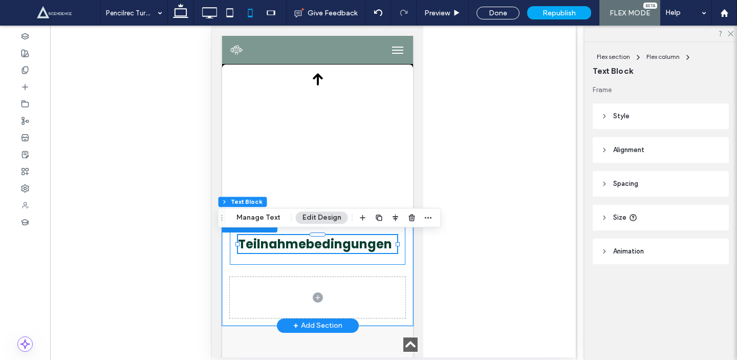
click at [391, 255] on div "Teilnahmebedingungen" at bounding box center [317, 244] width 176 height 41
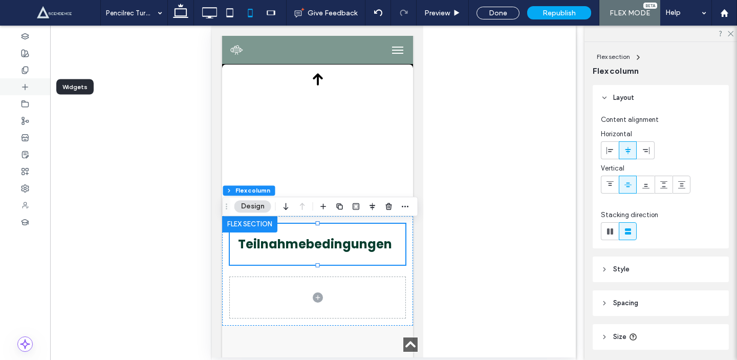
click at [21, 86] on icon at bounding box center [25, 87] width 8 height 8
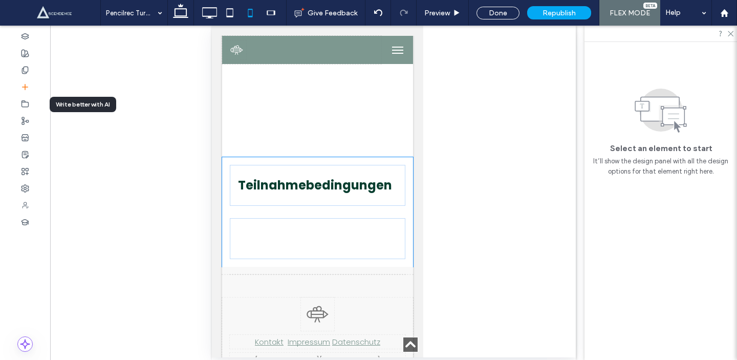
scroll to position [363, 0]
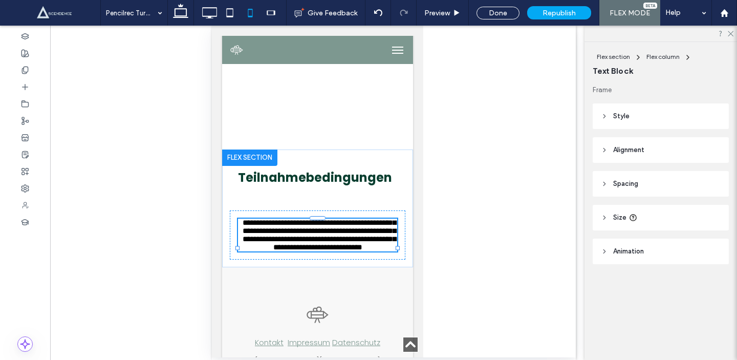
type input "*******"
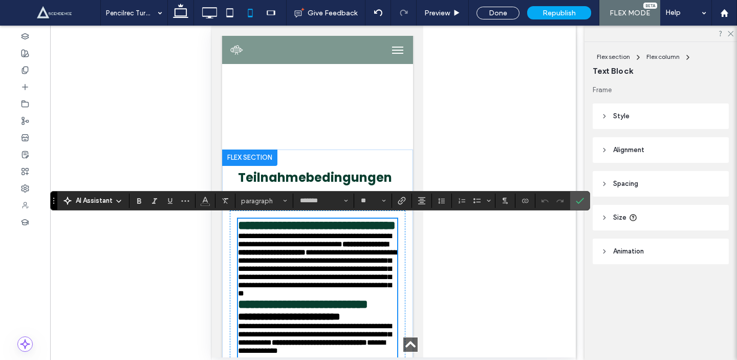
scroll to position [0, 0]
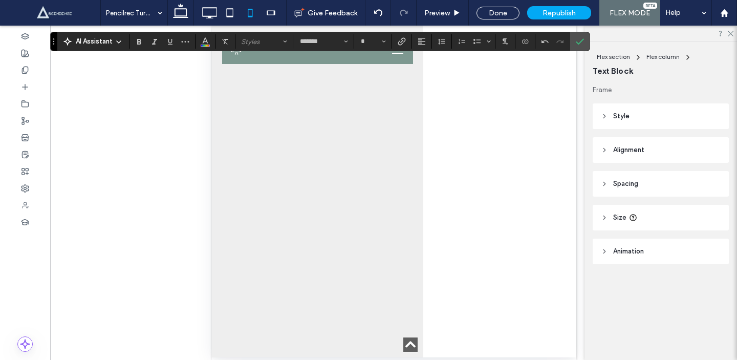
type input "**"
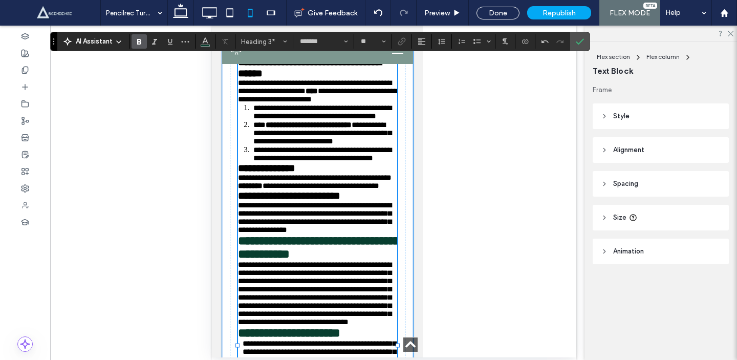
scroll to position [1007, 0]
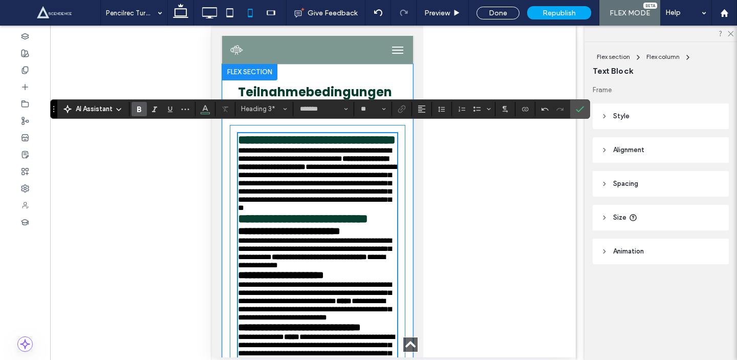
scroll to position [441, 0]
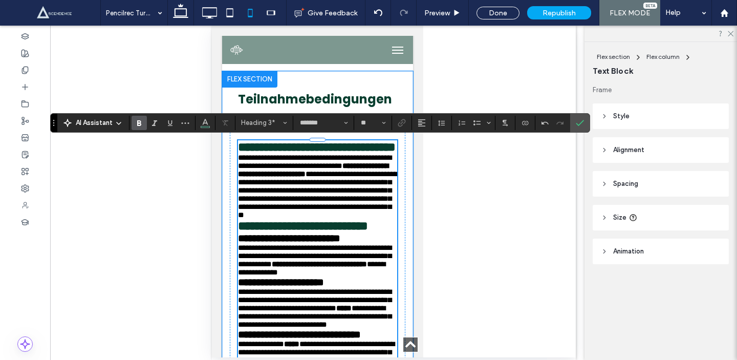
type input "**"
drag, startPoint x: 346, startPoint y: 206, endPoint x: 373, endPoint y: 214, distance: 27.4
click at [373, 178] on strong "**********" at bounding box center [312, 170] width 150 height 16
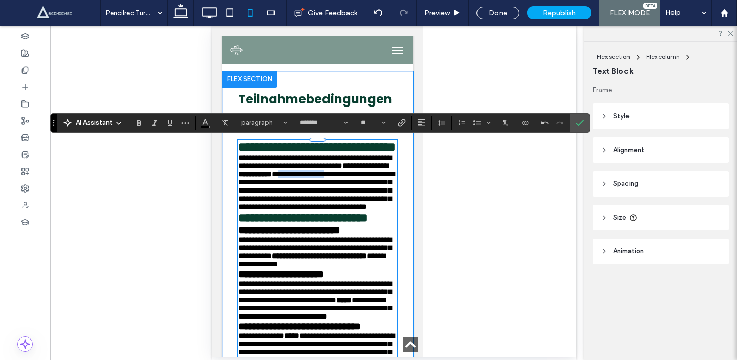
drag, startPoint x: 307, startPoint y: 217, endPoint x: 364, endPoint y: 219, distance: 57.4
click at [364, 211] on p "**********" at bounding box center [316, 182] width 159 height 57
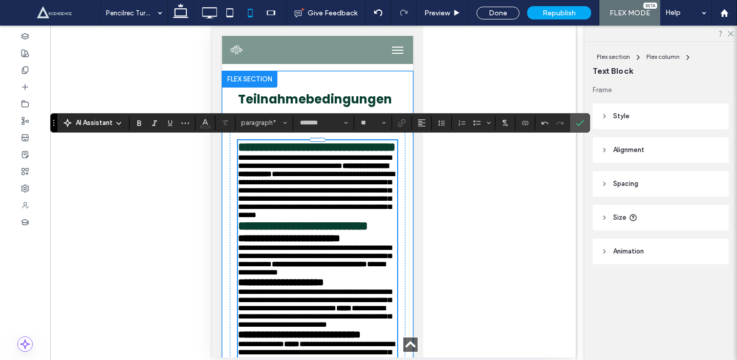
click at [385, 219] on span "**********" at bounding box center [315, 194] width 157 height 49
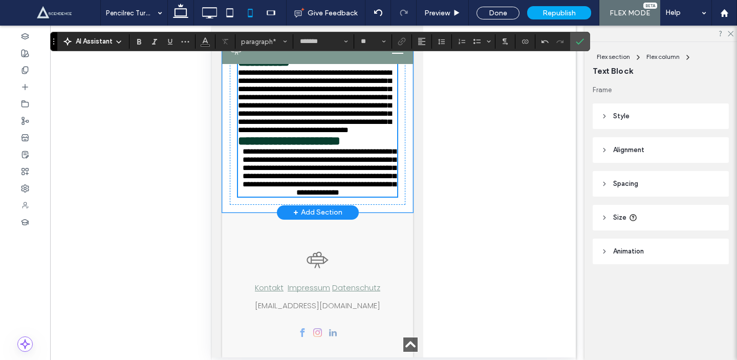
scroll to position [1830, 0]
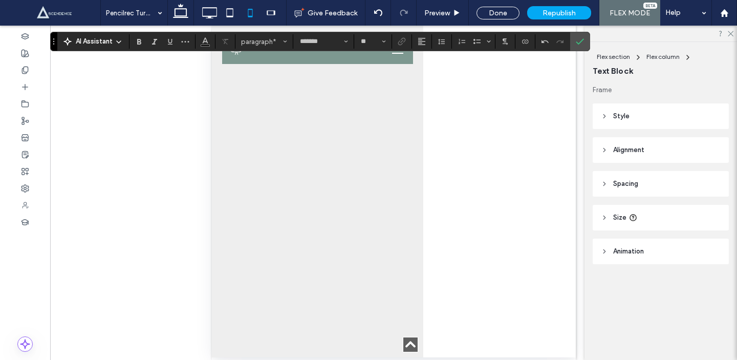
click at [421, 43] on use "Alignment" at bounding box center [421, 41] width 7 height 7
click at [428, 60] on use "ui.textEditor.alignment.left" at bounding box center [429, 58] width 7 height 7
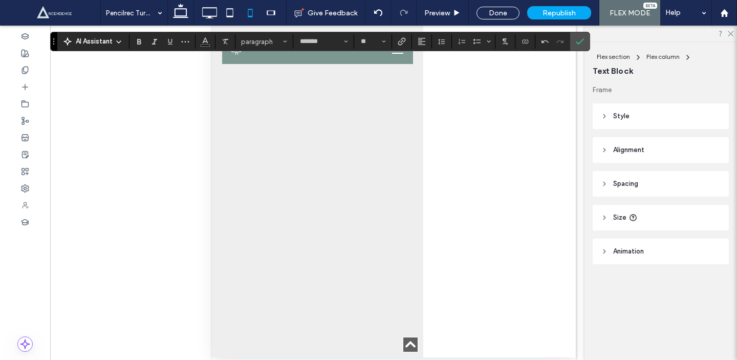
drag, startPoint x: 311, startPoint y: 243, endPoint x: 273, endPoint y: 259, distance: 40.8
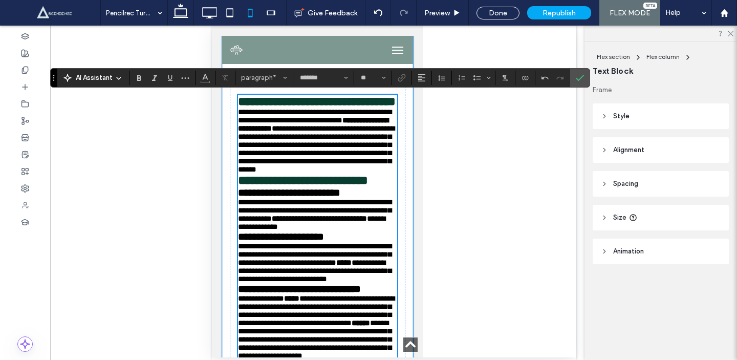
scroll to position [487, 0]
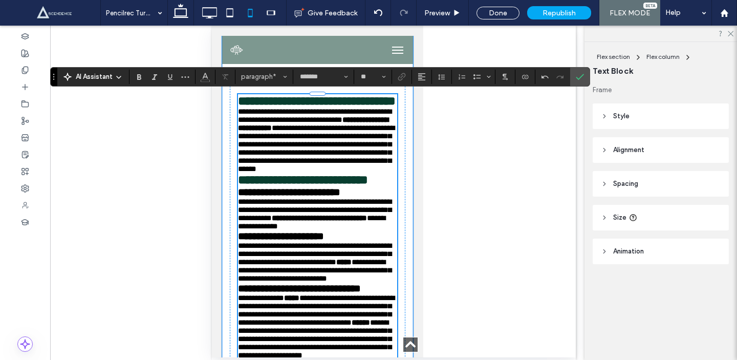
click at [365, 123] on span "**********" at bounding box center [314, 115] width 154 height 16
click at [582, 72] on span "Confirm" at bounding box center [580, 76] width 8 height 17
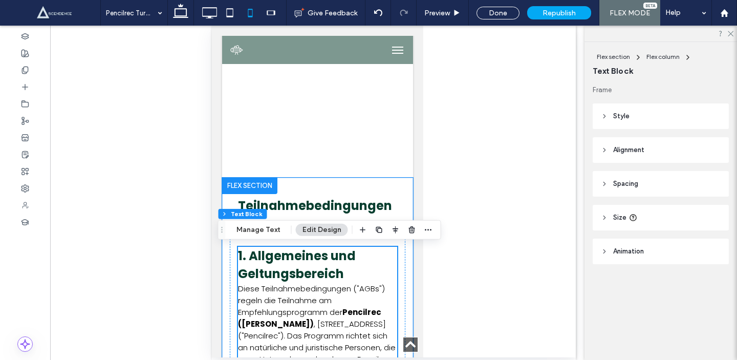
scroll to position [331, 0]
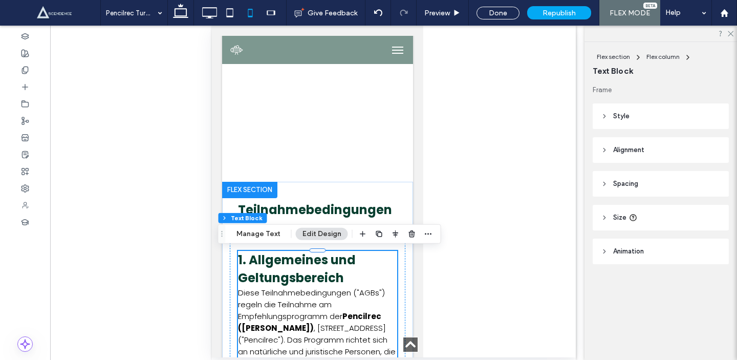
click at [431, 157] on div at bounding box center [394, 192] width 364 height 332
click at [377, 204] on span "Teilnahmebedingungen" at bounding box center [314, 209] width 154 height 17
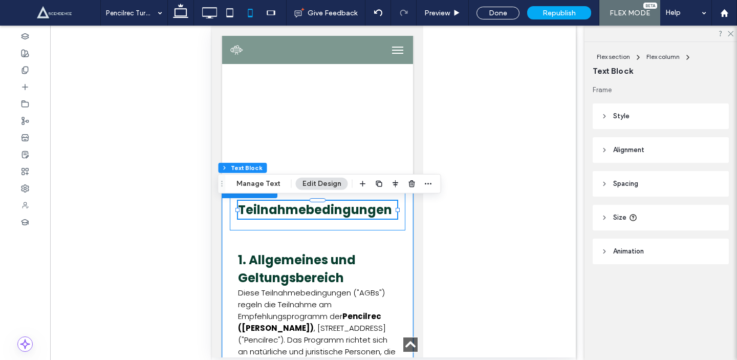
click at [400, 227] on div "Teilnahmebedingungen" at bounding box center [317, 209] width 176 height 41
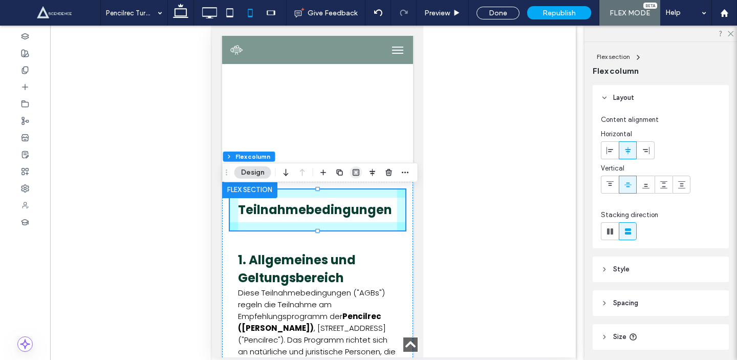
click at [357, 173] on icon "button" at bounding box center [356, 172] width 8 height 8
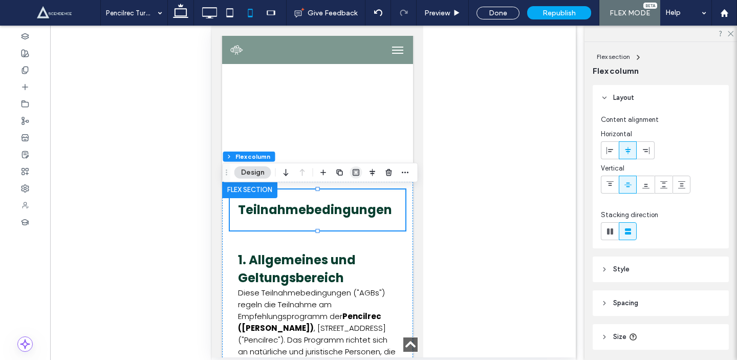
type input "*"
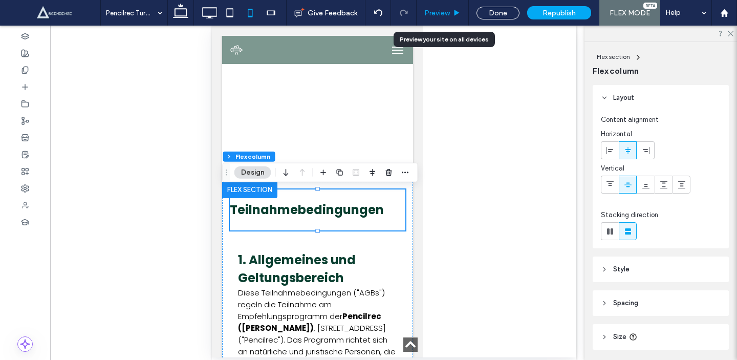
click at [444, 14] on span "Preview" at bounding box center [437, 13] width 26 height 9
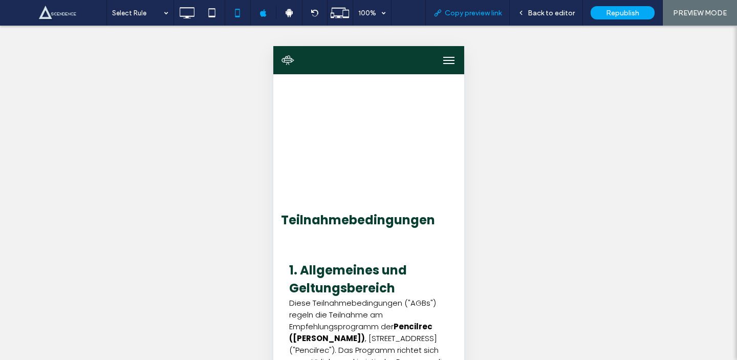
click at [462, 12] on span "Copy preview link" at bounding box center [473, 13] width 57 height 9
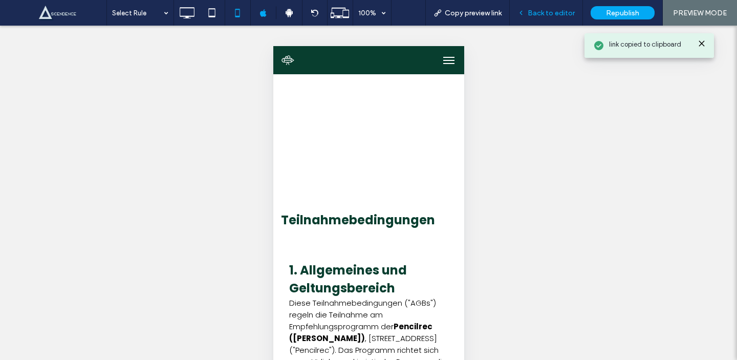
click at [528, 12] on div "Back to editor" at bounding box center [546, 13] width 73 height 9
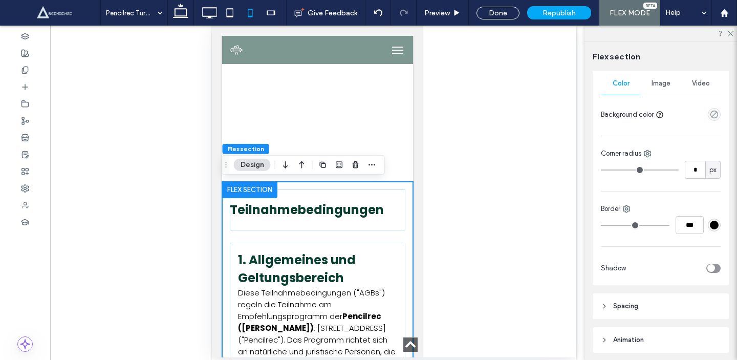
scroll to position [153, 0]
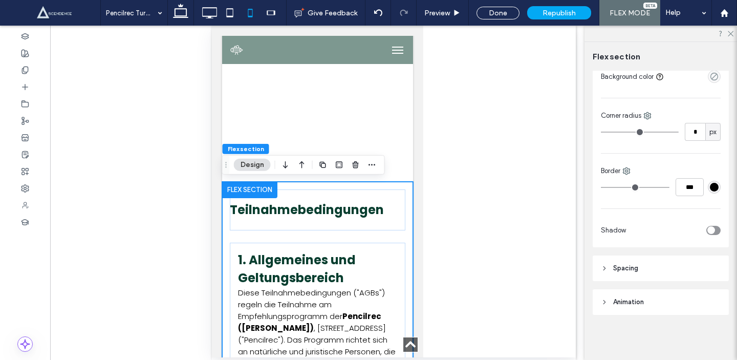
click at [641, 259] on header "Spacing" at bounding box center [661, 268] width 136 height 26
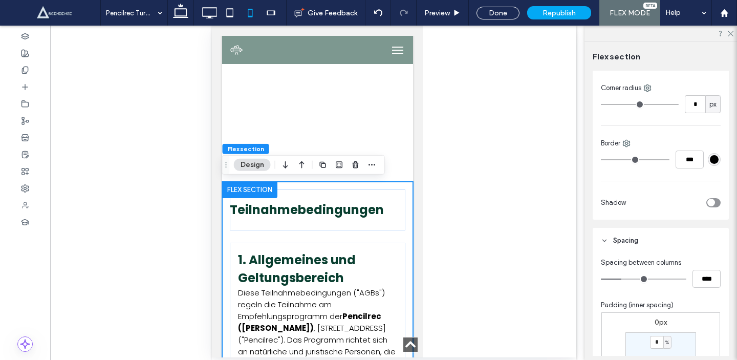
scroll to position [204, 0]
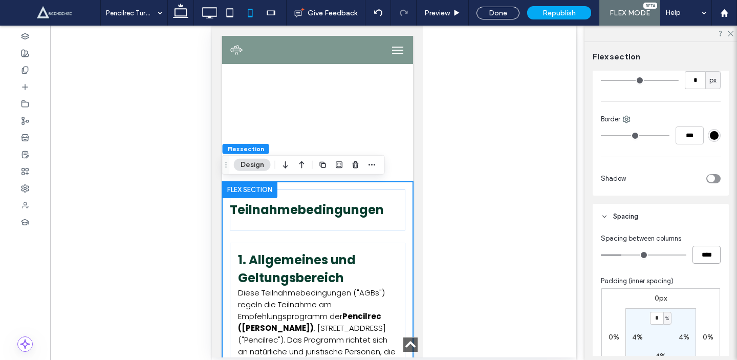
click at [702, 250] on input "****" at bounding box center [706, 255] width 28 height 18
type input "*"
type input "***"
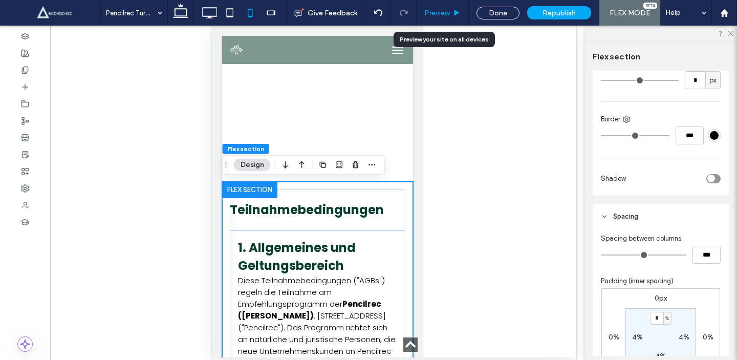
click at [458, 10] on icon at bounding box center [457, 13] width 8 height 8
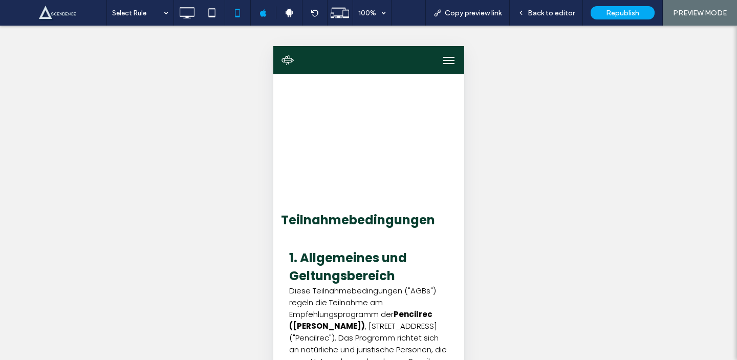
click at [554, 13] on span "Back to editor" at bounding box center [551, 13] width 47 height 9
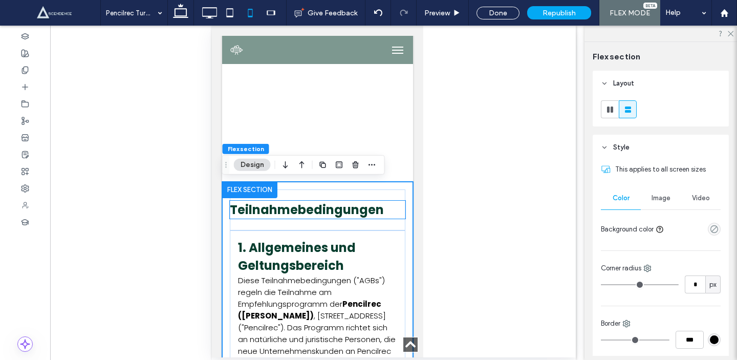
click at [390, 218] on h3 "Teilnahmebedingungen" at bounding box center [317, 210] width 176 height 18
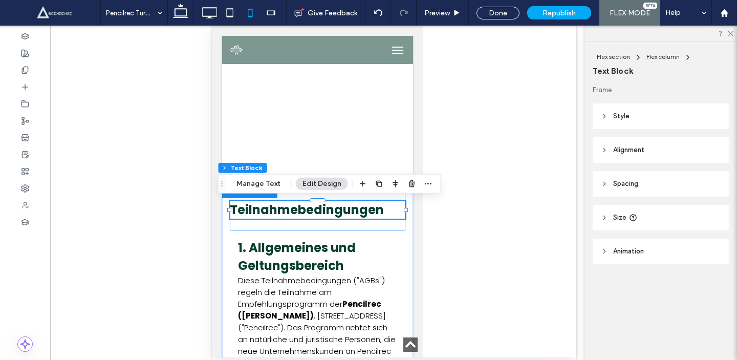
click at [391, 227] on div "Teilnahmebedingungen" at bounding box center [317, 209] width 176 height 41
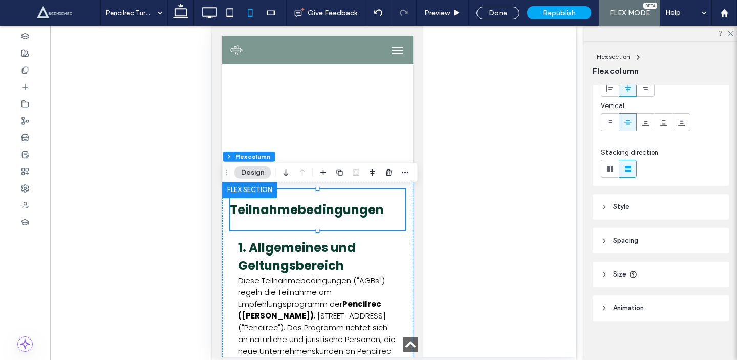
scroll to position [69, 0]
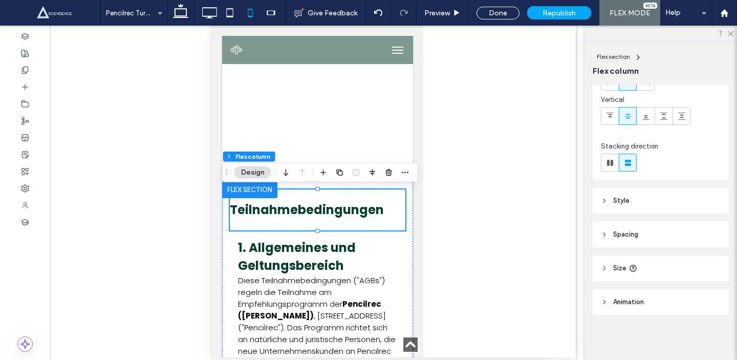
click at [678, 232] on header "Spacing" at bounding box center [661, 235] width 136 height 26
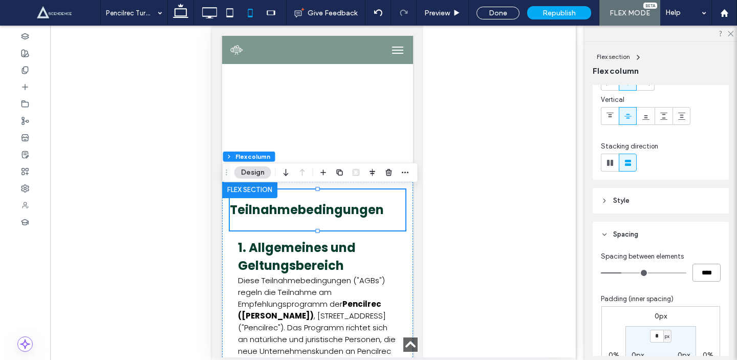
click at [710, 272] on input "****" at bounding box center [706, 273] width 28 height 18
type input "*"
type input "***"
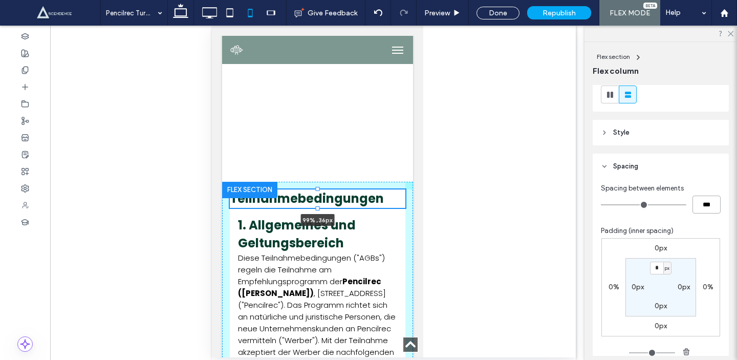
drag, startPoint x: 316, startPoint y: 231, endPoint x: 329, endPoint y: 203, distance: 31.2
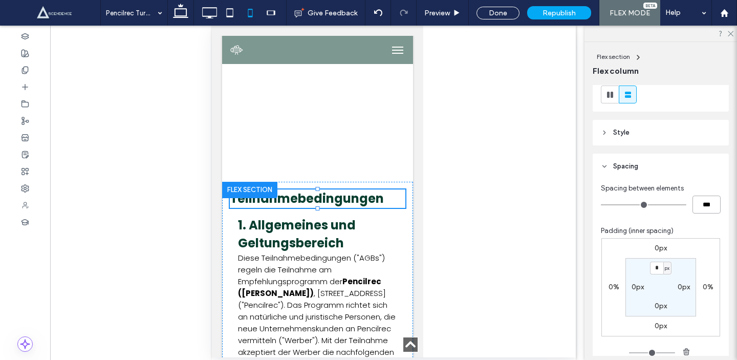
type input "**"
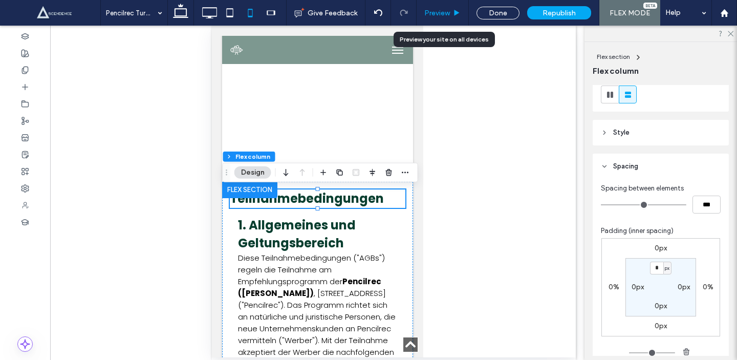
click at [443, 13] on span "Preview" at bounding box center [437, 13] width 26 height 9
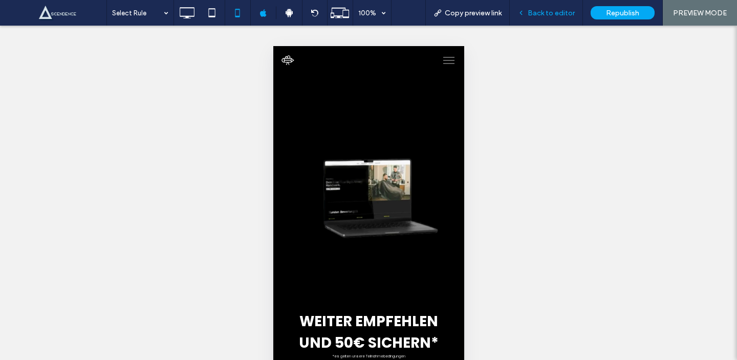
click at [558, 10] on span "Back to editor" at bounding box center [551, 13] width 47 height 9
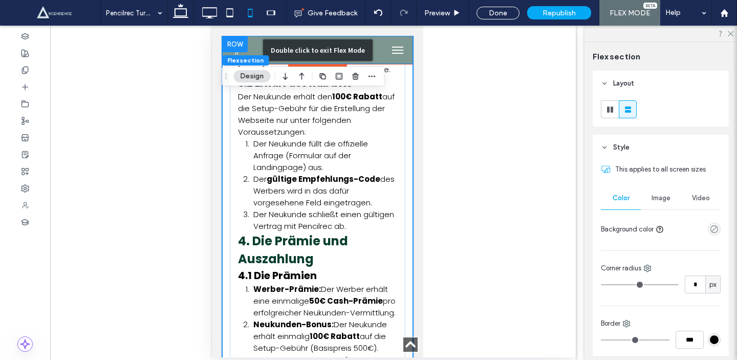
scroll to position [1089, 0]
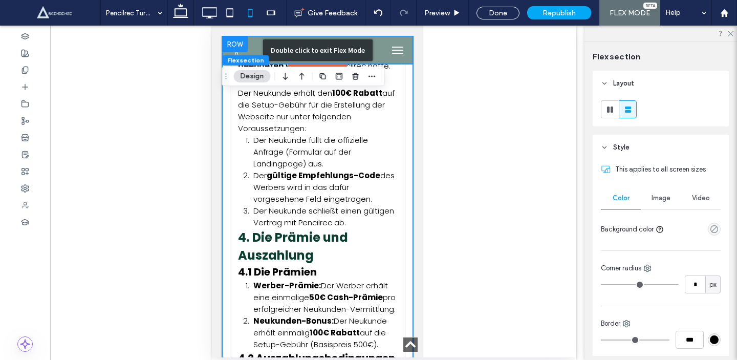
click at [244, 48] on div "Double click to exit Flex Mode" at bounding box center [317, 50] width 191 height 28
drag, startPoint x: 285, startPoint y: 41, endPoint x: 481, endPoint y: 69, distance: 198.4
click at [285, 41] on div "Double click to exit Flex Mode" at bounding box center [318, 49] width 110 height 21
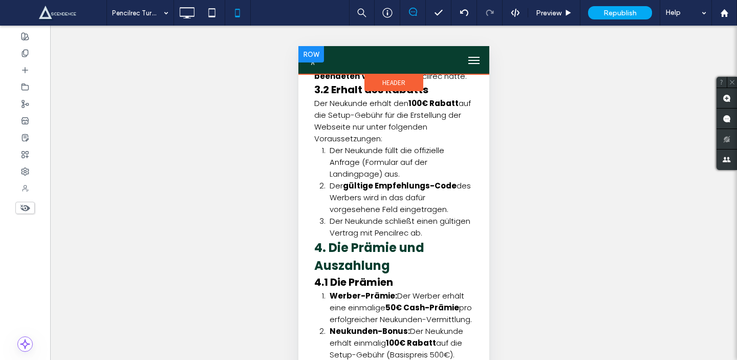
scroll to position [1173, 0]
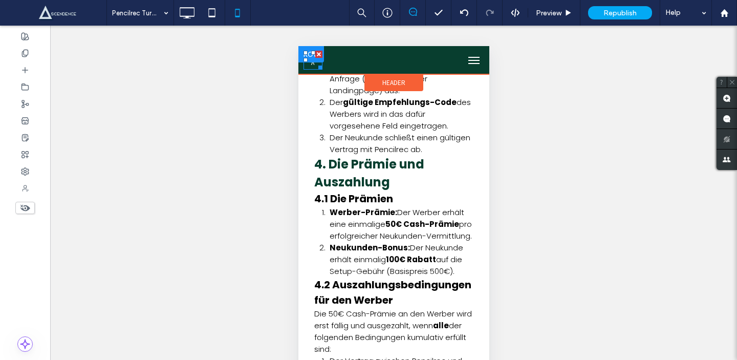
click at [317, 66] on div at bounding box center [318, 66] width 8 height 8
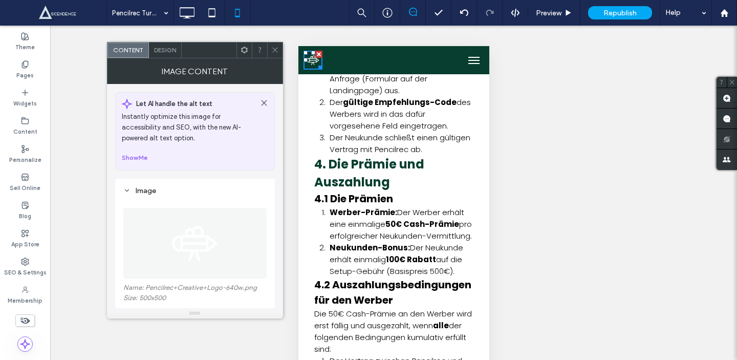
click at [160, 263] on img at bounding box center [195, 243] width 71 height 71
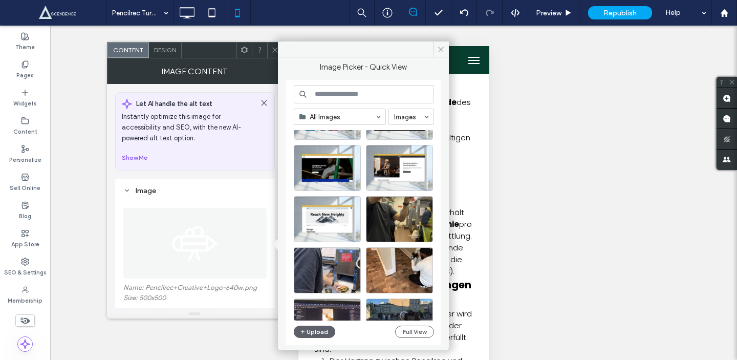
scroll to position [374, 0]
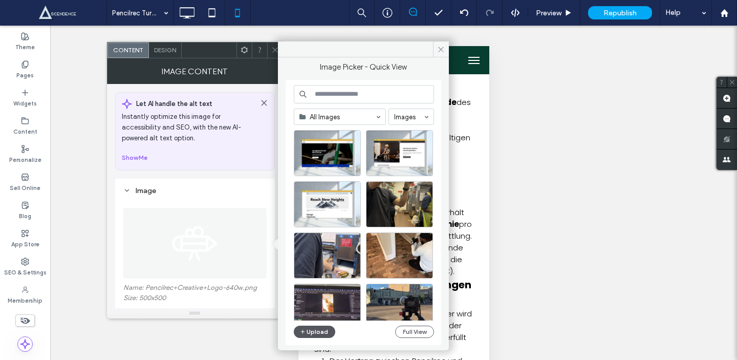
click at [302, 331] on icon "button" at bounding box center [303, 332] width 6 height 8
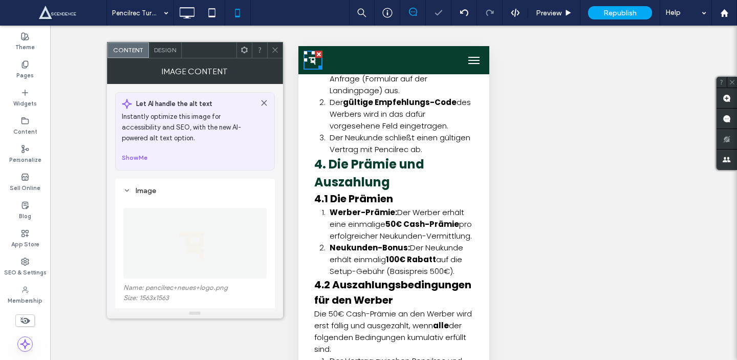
click at [271, 50] on icon at bounding box center [275, 50] width 8 height 8
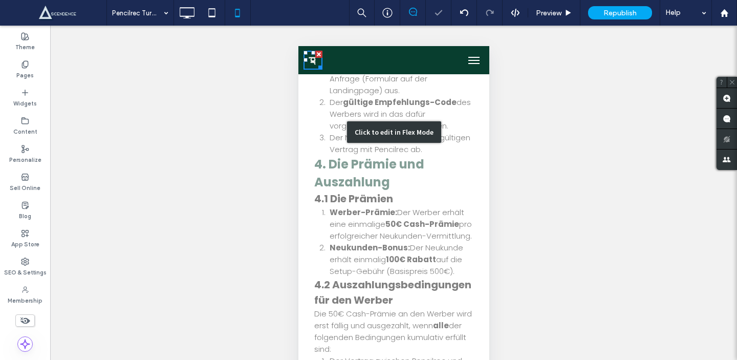
click at [351, 102] on div "Click to edit in Flex Mode" at bounding box center [393, 132] width 191 height 1565
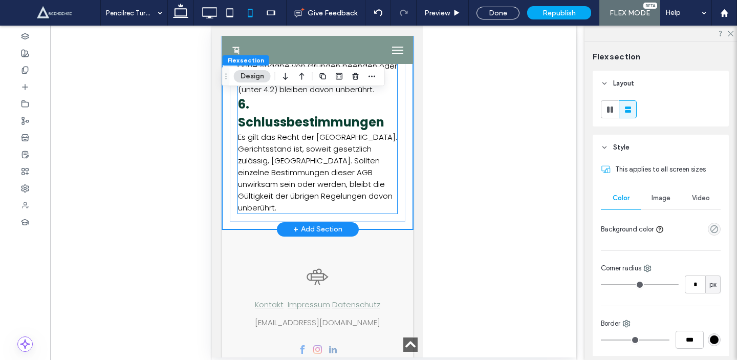
scroll to position [1895, 0]
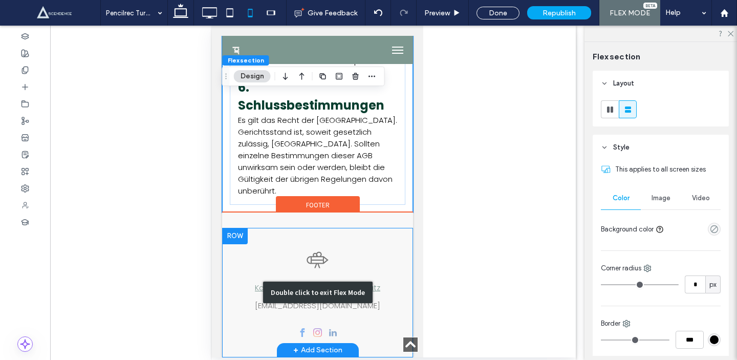
click at [328, 258] on div "Double click to exit Flex Mode" at bounding box center [317, 292] width 191 height 129
click at [307, 257] on div "Double click to exit Flex Mode" at bounding box center [317, 292] width 191 height 129
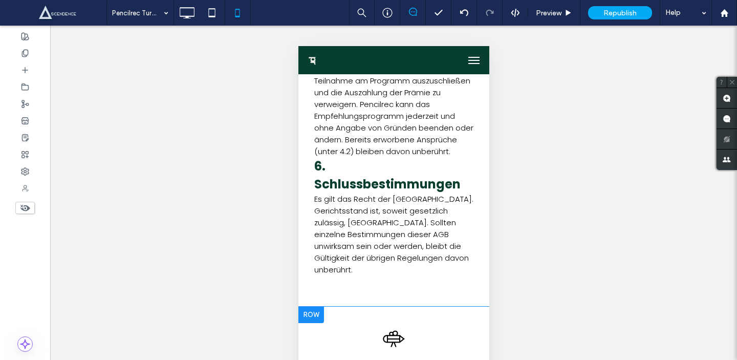
scroll to position [63, 0]
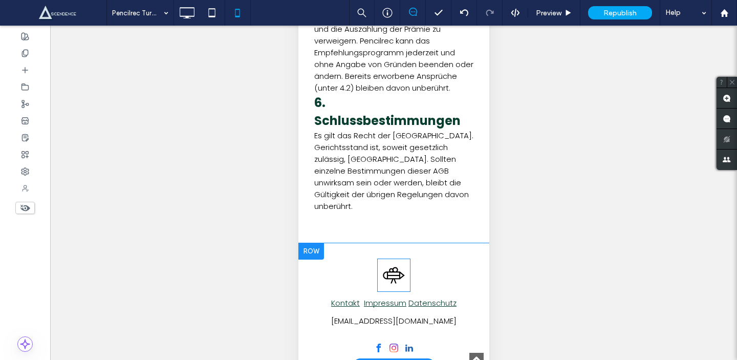
click at [396, 281] on img at bounding box center [393, 274] width 33 height 33
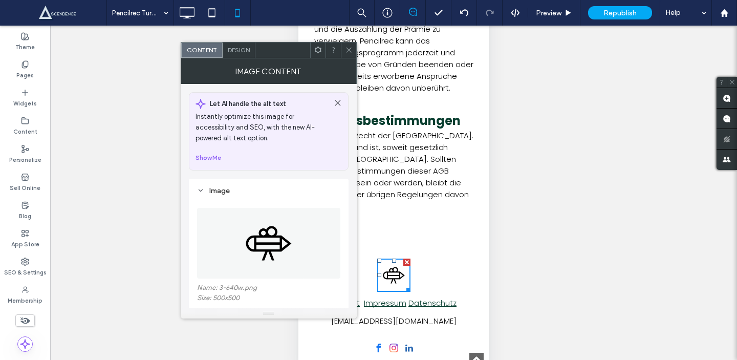
click at [281, 240] on img at bounding box center [268, 243] width 71 height 71
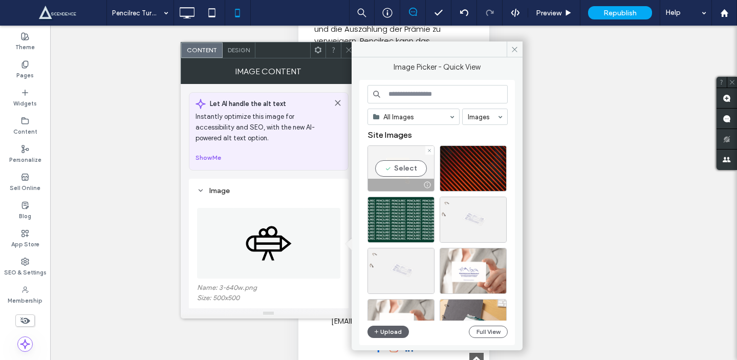
click at [405, 162] on div "Select" at bounding box center [400, 168] width 67 height 46
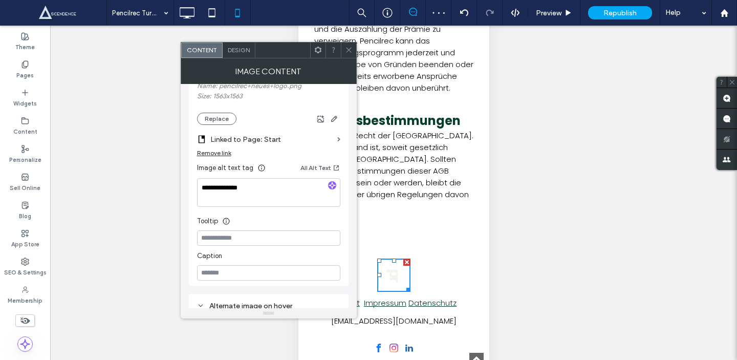
scroll to position [182, 0]
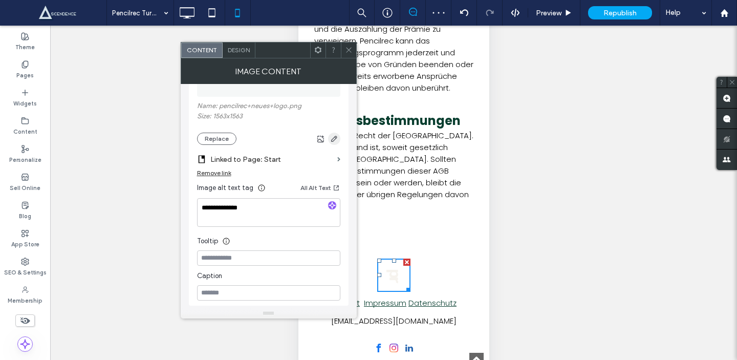
click at [335, 142] on icon "button" at bounding box center [334, 139] width 8 height 8
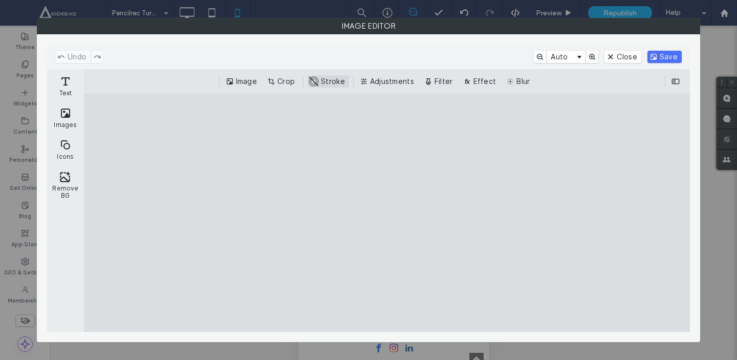
click at [319, 81] on button "#ABABAB Stroke" at bounding box center [328, 81] width 41 height 12
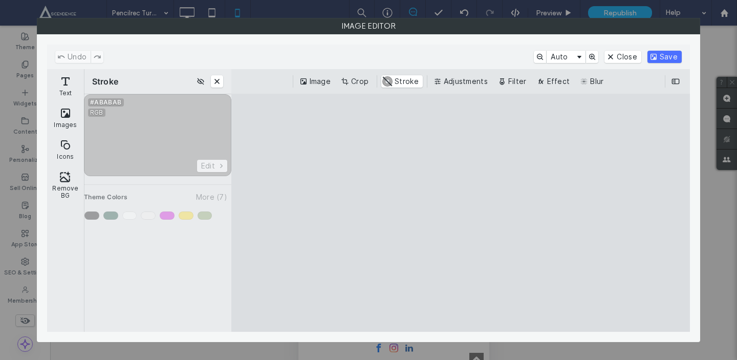
click at [452, 90] on div "Image Crop #ABABAB Stroke Adjustments Filter Effect Blur" at bounding box center [460, 81] width 459 height 25
click at [519, 81] on button "Filter" at bounding box center [513, 81] width 35 height 12
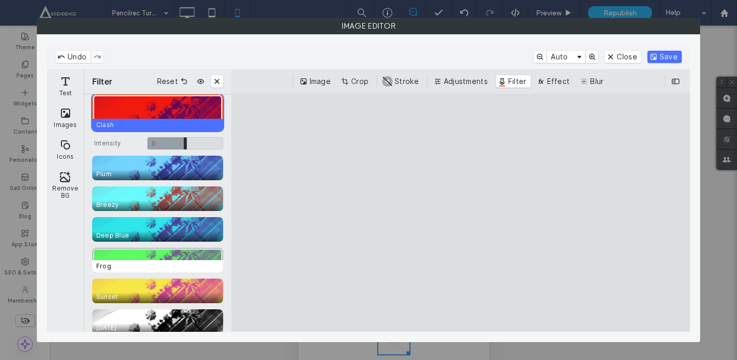
scroll to position [70, 0]
click at [156, 258] on div "CE.SDK" at bounding box center [157, 260] width 131 height 25
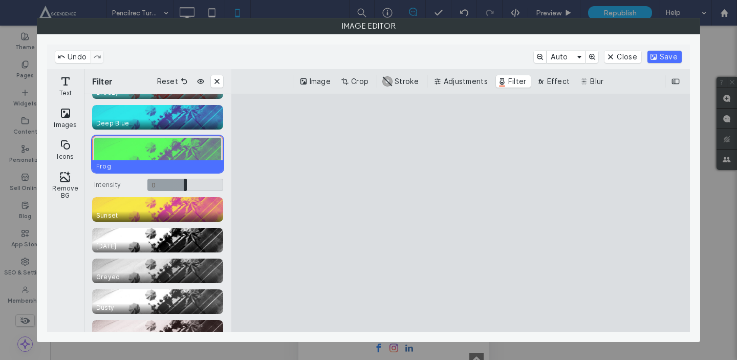
scroll to position [159, 0]
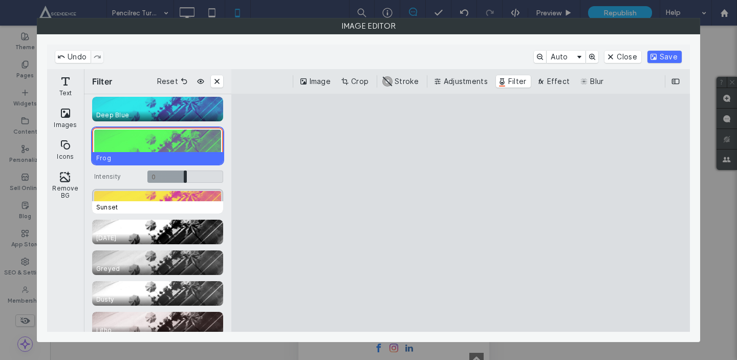
click at [189, 203] on span "Sunset" at bounding box center [159, 207] width 135 height 12
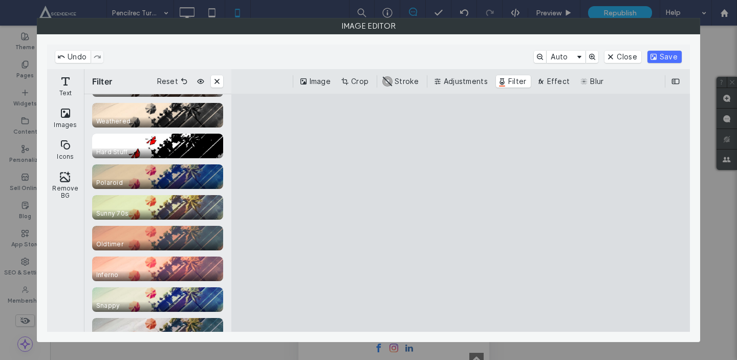
click at [189, 203] on div "CE.SDK" at bounding box center [157, 207] width 131 height 25
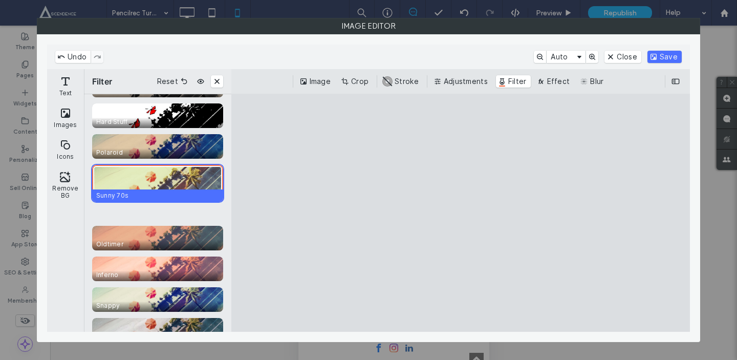
scroll to position [399, 0]
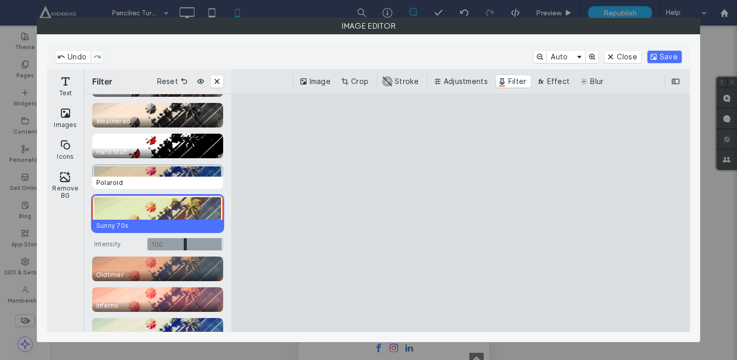
click at [198, 181] on span "Polaroid" at bounding box center [159, 183] width 135 height 12
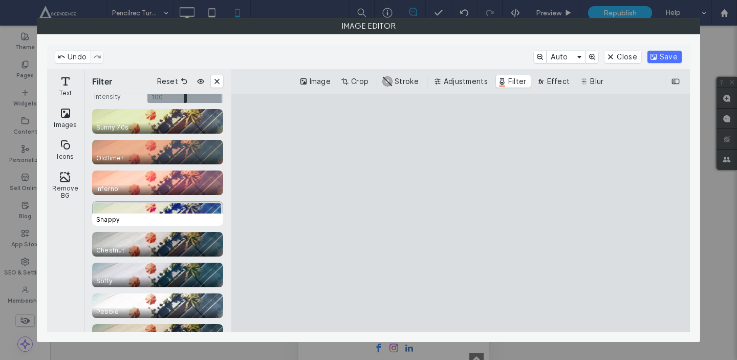
click at [189, 222] on span "Snappy" at bounding box center [159, 219] width 135 height 12
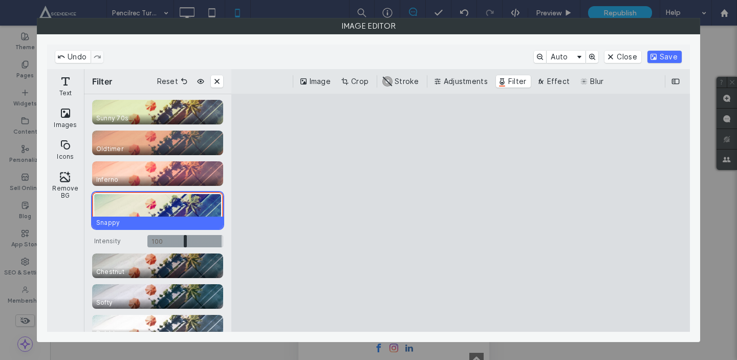
scroll to position [493, 0]
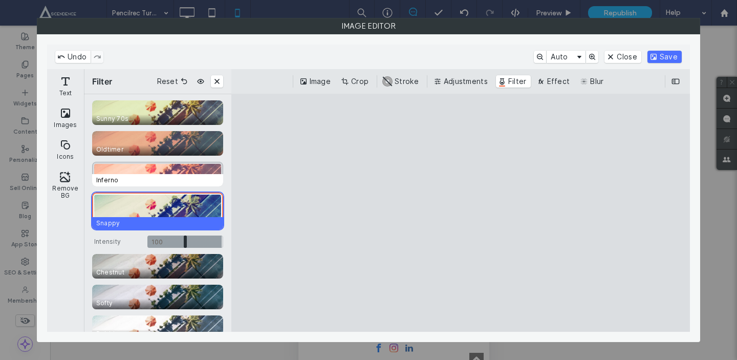
click at [203, 171] on div "CE.SDK" at bounding box center [157, 174] width 131 height 25
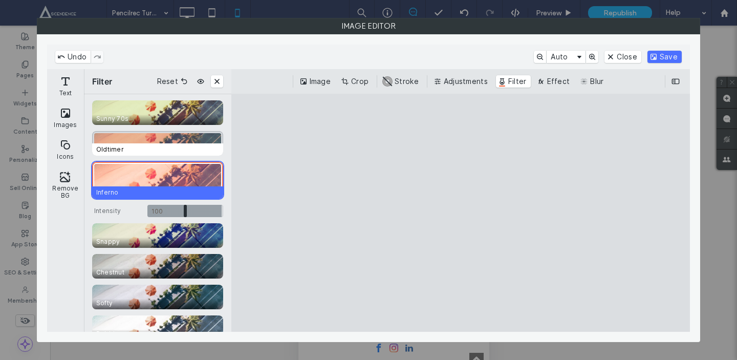
click at [206, 155] on span "Oldtimer" at bounding box center [159, 149] width 135 height 12
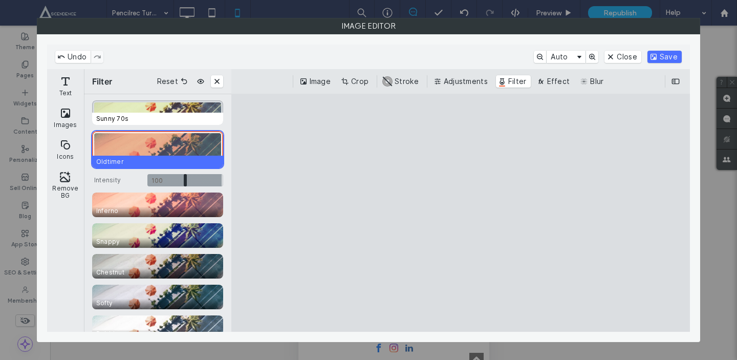
click at [215, 119] on span "Sunny 70s" at bounding box center [159, 119] width 135 height 12
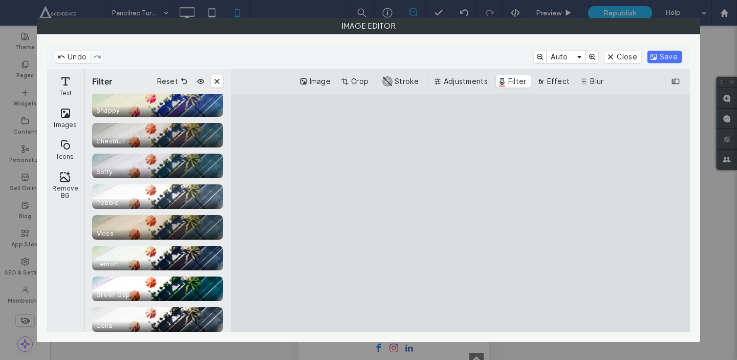
scroll to position [687, 0]
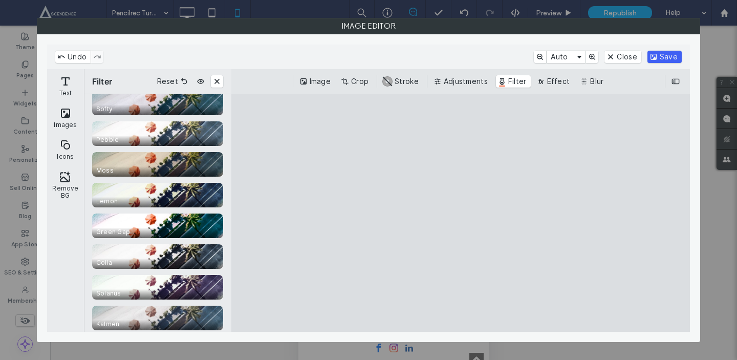
click at [665, 54] on button "Save" at bounding box center [664, 57] width 34 height 12
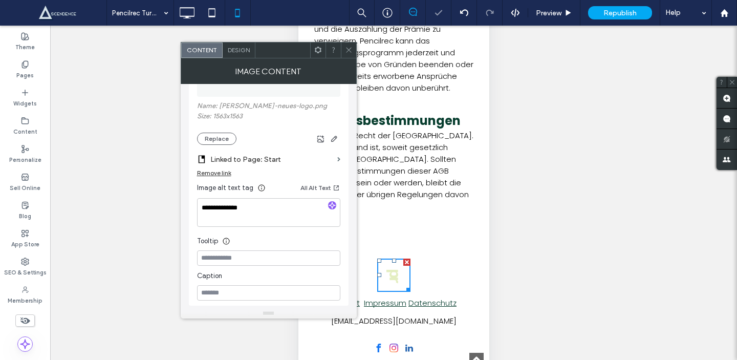
click at [562, 129] on div "Unhide? Yes Unhide? Yes Unhide? Yes Unhide? Yes Unhide? Yes Unhide? Yes Unhide?…" at bounding box center [393, 206] width 687 height 360
click at [351, 48] on use at bounding box center [348, 50] width 5 height 5
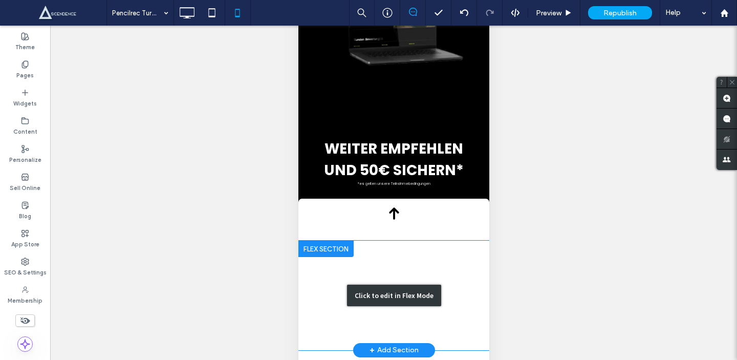
scroll to position [110, 0]
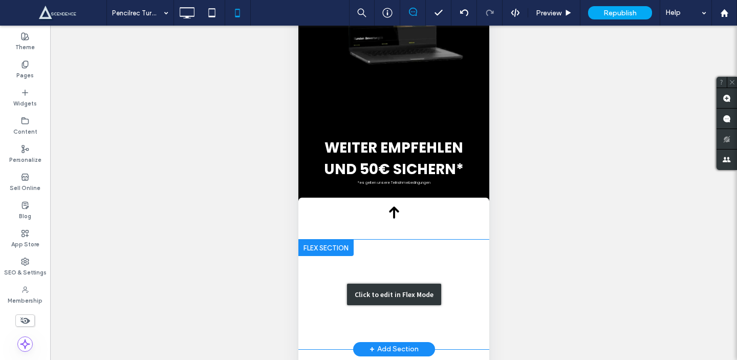
click at [404, 276] on div "Click to edit in Flex Mode" at bounding box center [393, 295] width 191 height 110
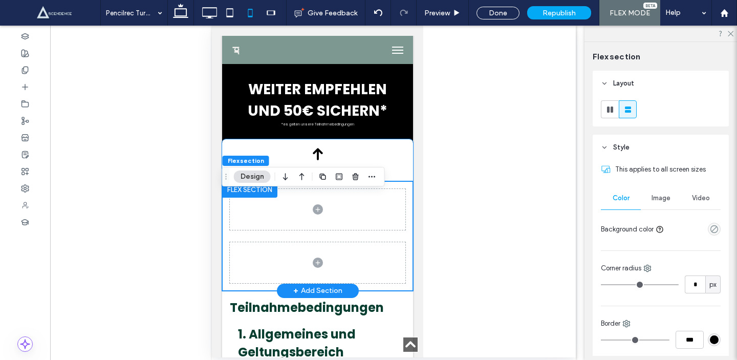
scroll to position [227, 0]
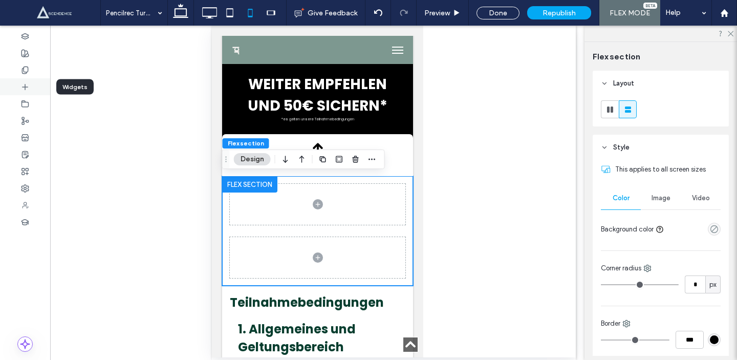
click at [32, 87] on div at bounding box center [25, 86] width 50 height 17
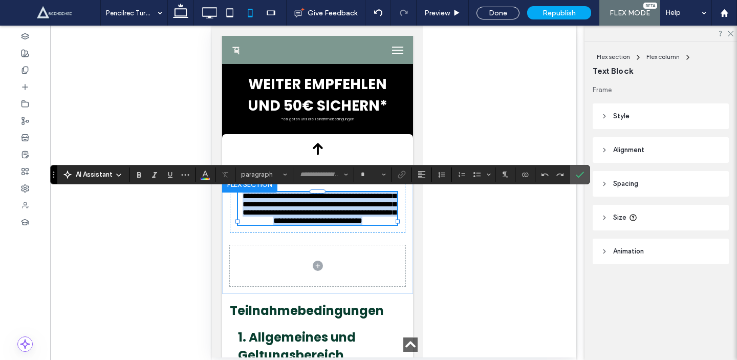
type input "*******"
type input "**"
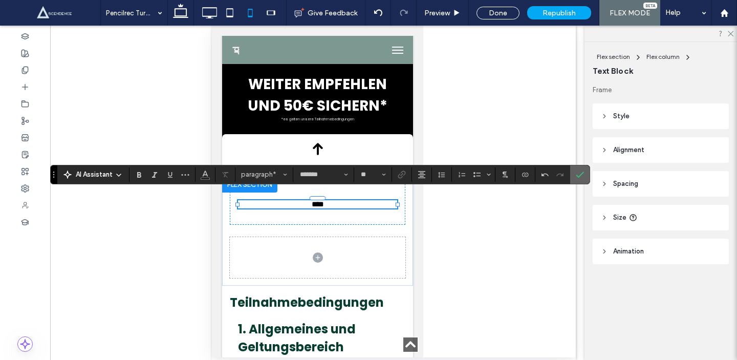
click at [578, 179] on span "Confirm" at bounding box center [578, 174] width 5 height 18
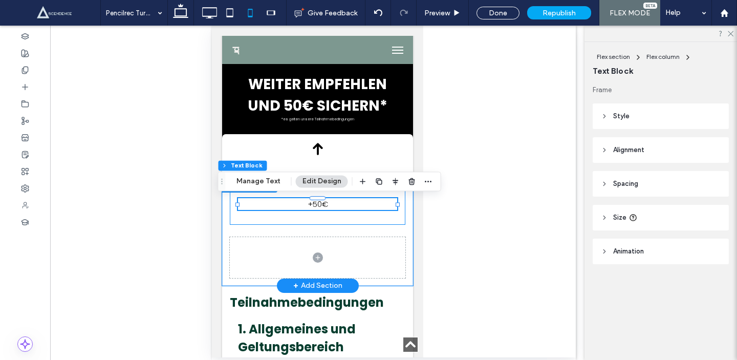
click at [300, 218] on div "+50€" at bounding box center [317, 204] width 176 height 41
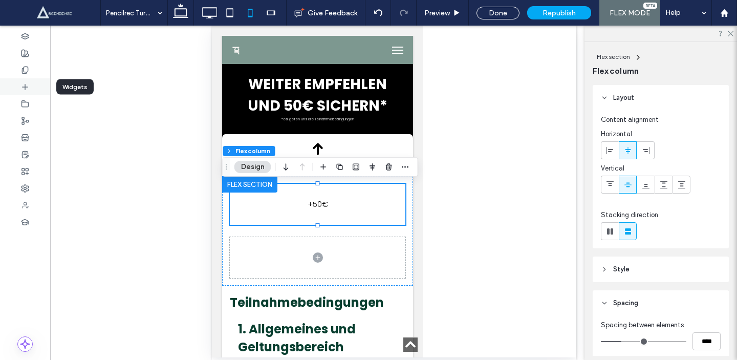
click at [42, 85] on div at bounding box center [25, 86] width 50 height 17
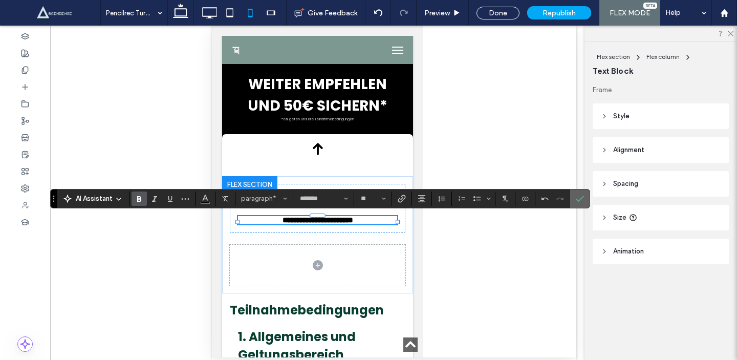
click at [578, 201] on use "Confirm" at bounding box center [580, 199] width 8 height 6
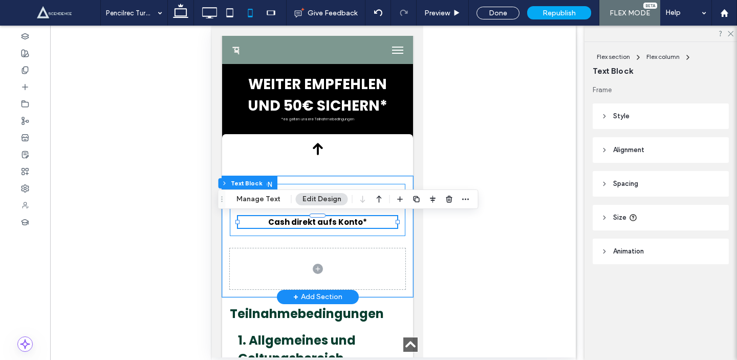
click at [356, 213] on div "+50€ Cash direkt aufs Konto*" at bounding box center [317, 210] width 176 height 52
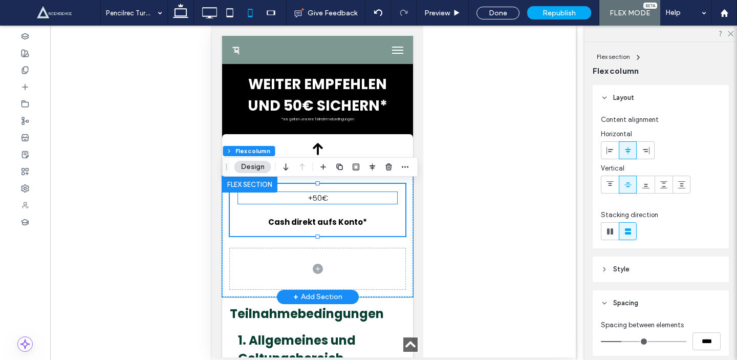
click at [323, 196] on span "+50€" at bounding box center [317, 197] width 20 height 11
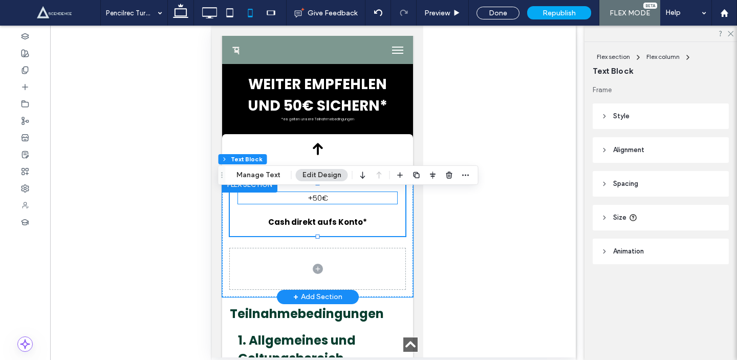
click at [323, 196] on div "+50€" at bounding box center [316, 198] width 159 height 12
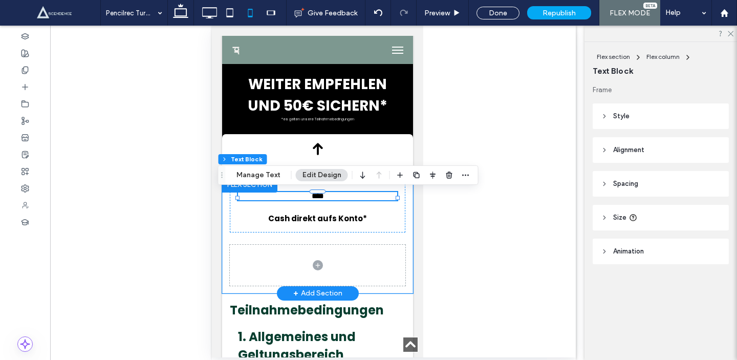
click at [323, 196] on span "****" at bounding box center [317, 196] width 12 height 8
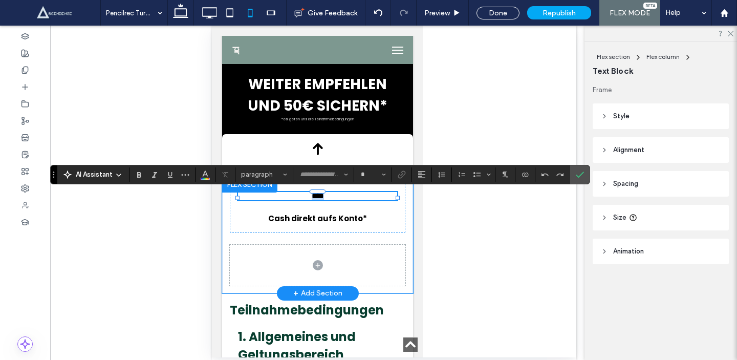
type input "*******"
click at [370, 179] on button "**" at bounding box center [372, 174] width 33 height 14
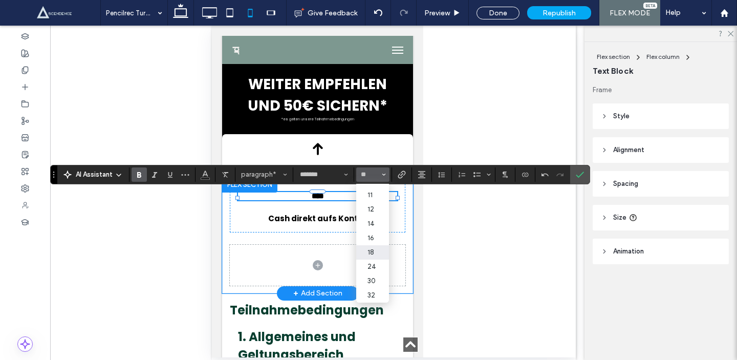
scroll to position [48, 0]
click at [373, 273] on label "30" at bounding box center [372, 272] width 33 height 14
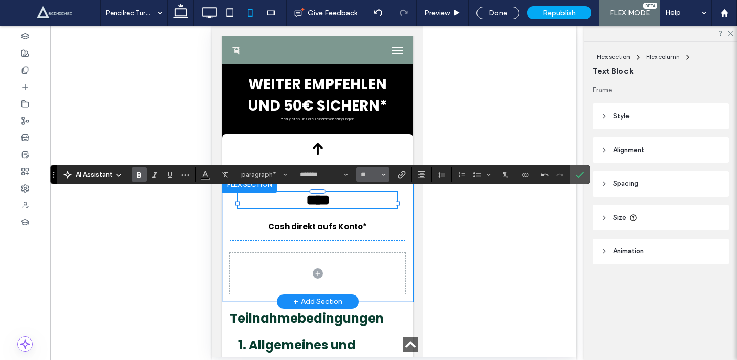
click at [380, 180] on button "**" at bounding box center [372, 174] width 33 height 14
click at [376, 264] on label "36" at bounding box center [372, 256] width 33 height 14
type input "**"
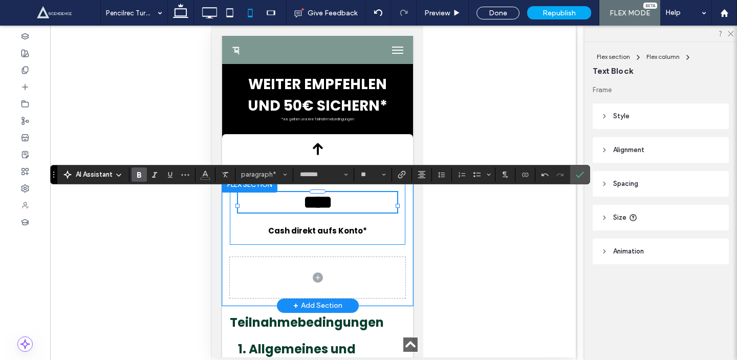
click at [401, 236] on div "**** Cash direkt aufs Konto*" at bounding box center [317, 214] width 176 height 61
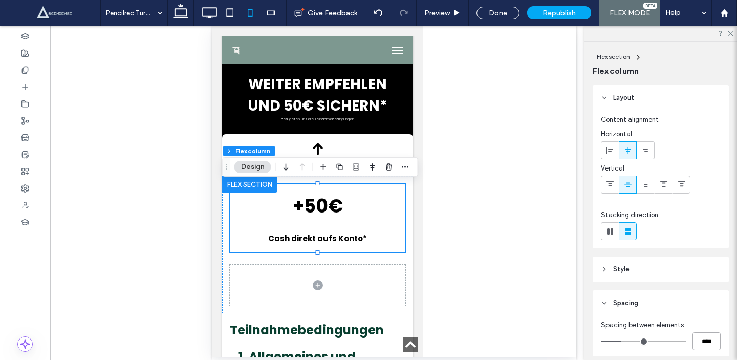
click at [702, 346] on input "****" at bounding box center [706, 341] width 28 height 18
type input "*"
type input "***"
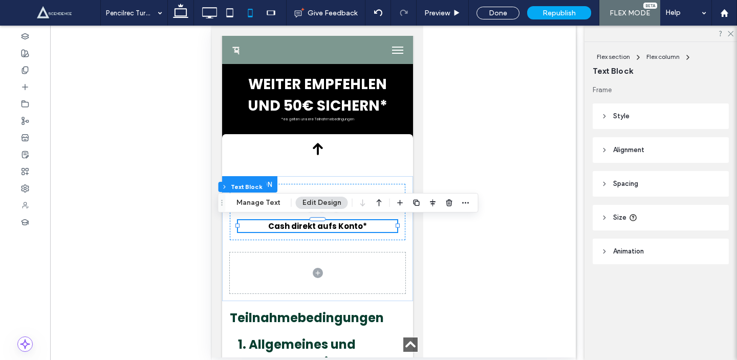
click at [348, 225] on div "Cash direkt aufs Konto*" at bounding box center [316, 226] width 159 height 12
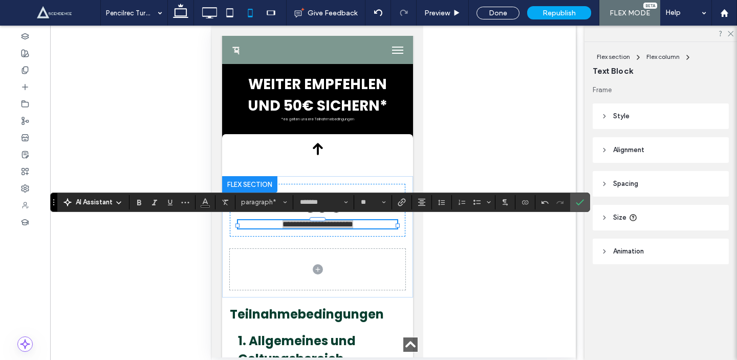
click at [468, 238] on div at bounding box center [394, 192] width 364 height 332
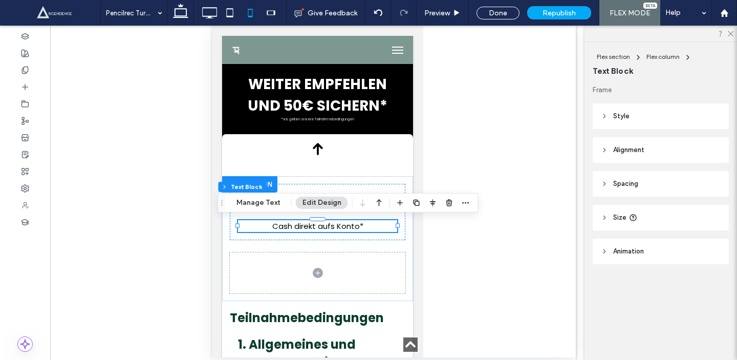
click at [468, 238] on div at bounding box center [394, 192] width 364 height 332
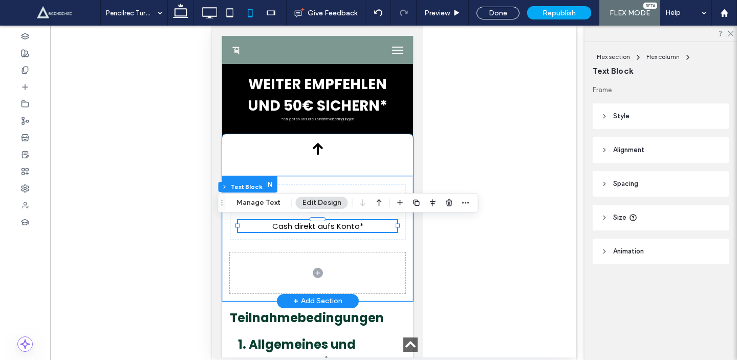
click at [410, 177] on div "+50€ Cash direkt aufs Konto*" at bounding box center [317, 238] width 191 height 125
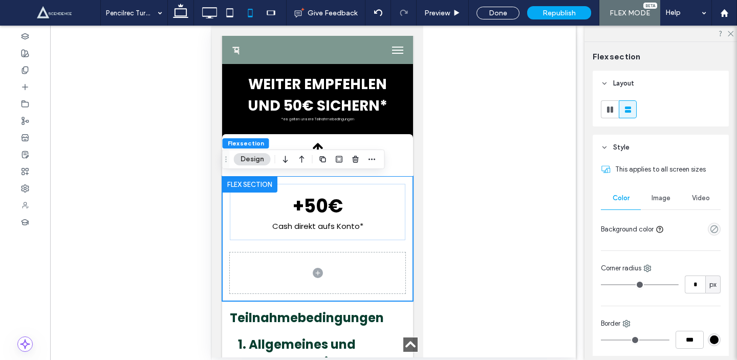
click at [451, 226] on div at bounding box center [394, 192] width 364 height 332
